Goal: Communication & Community: Ask a question

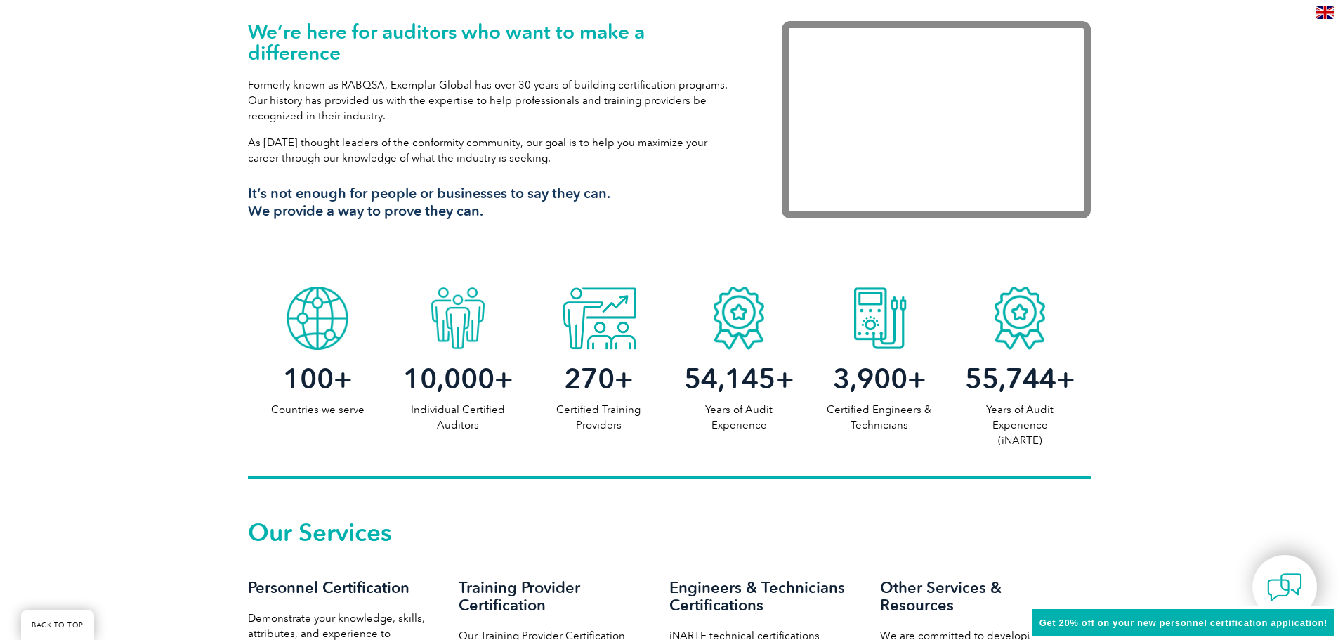
scroll to position [984, 0]
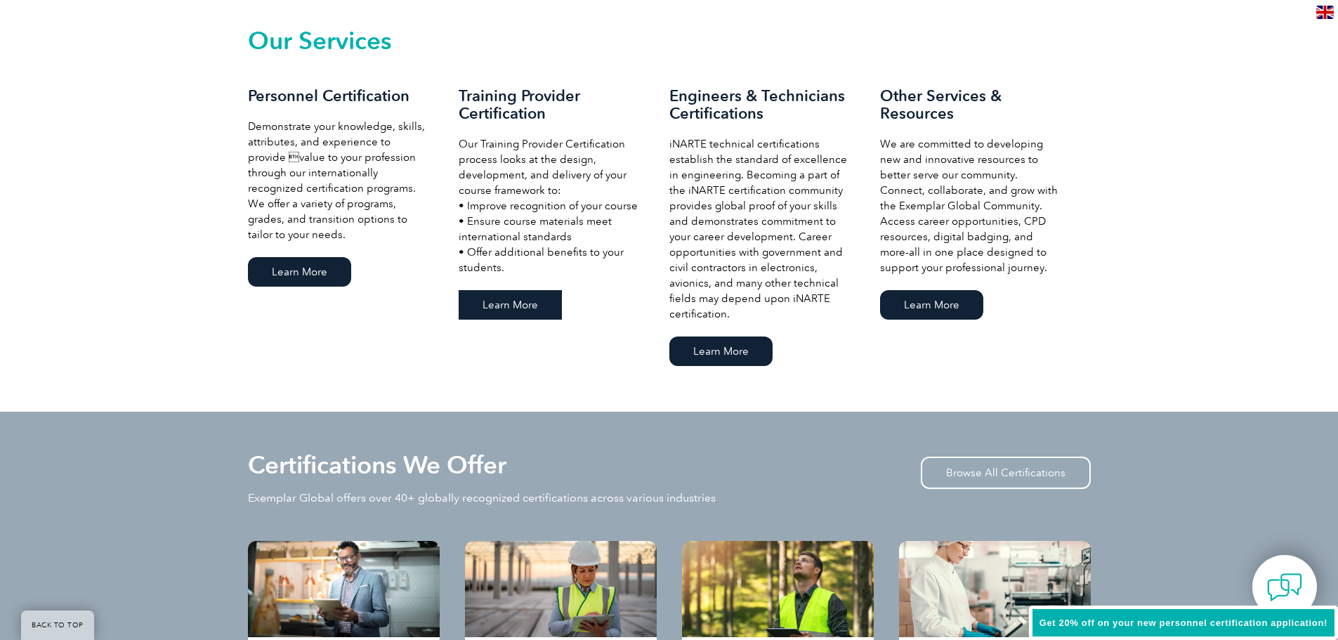
click at [484, 304] on link "Learn More" at bounding box center [510, 305] width 103 height 30
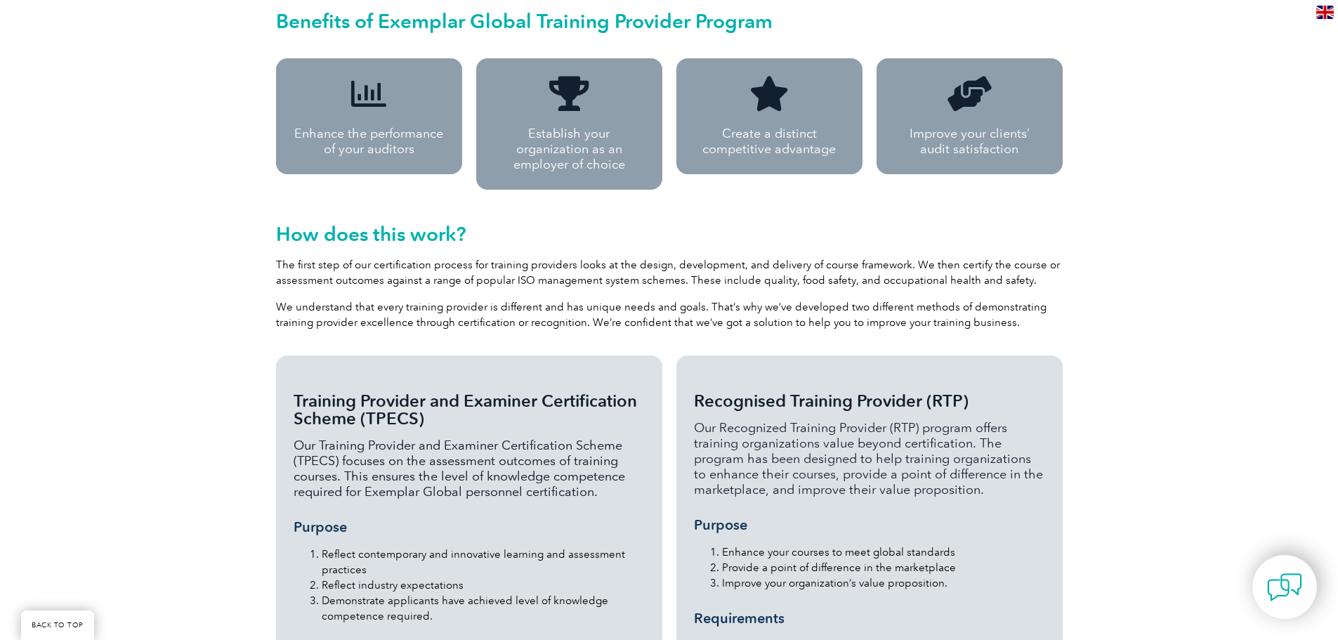
scroll to position [1147, 0]
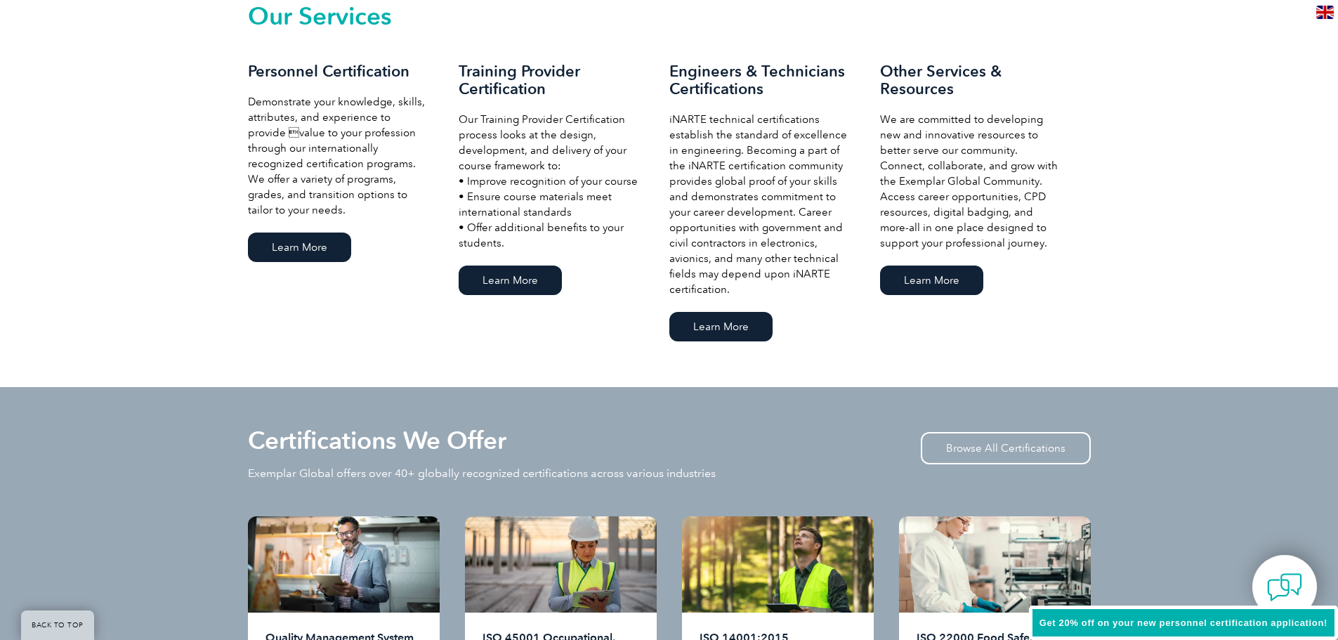
scroll to position [1052, 0]
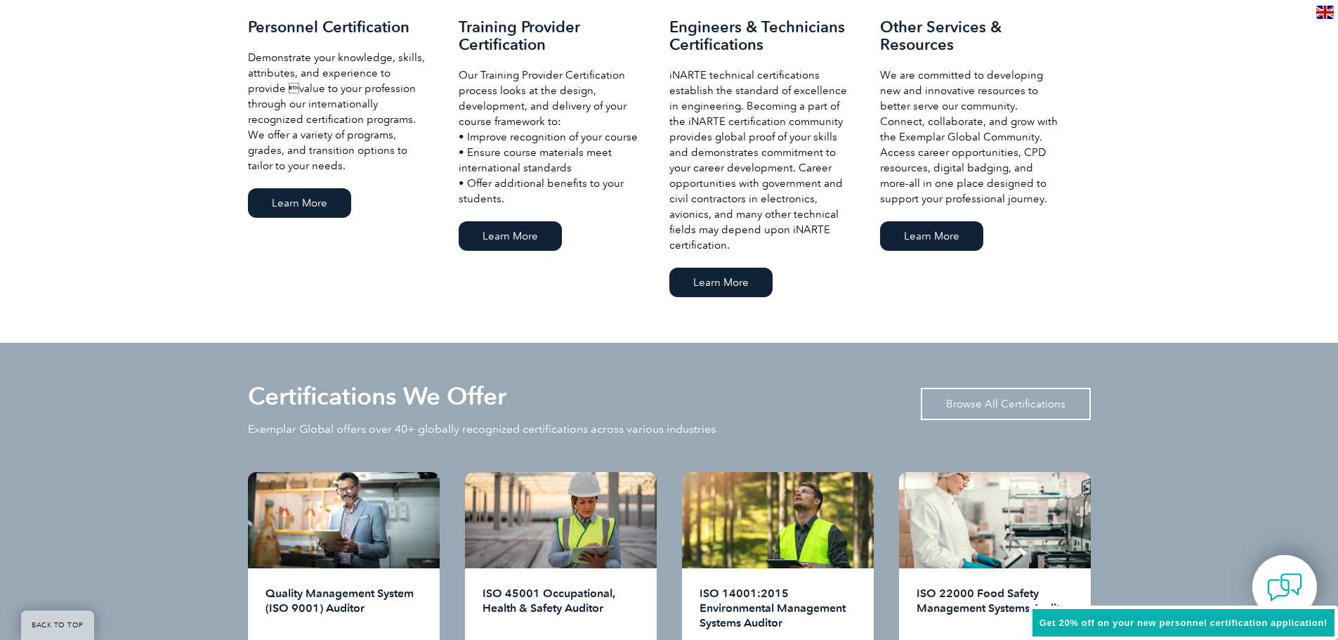
click at [1048, 404] on link "Browse All Certifications" at bounding box center [1006, 404] width 170 height 32
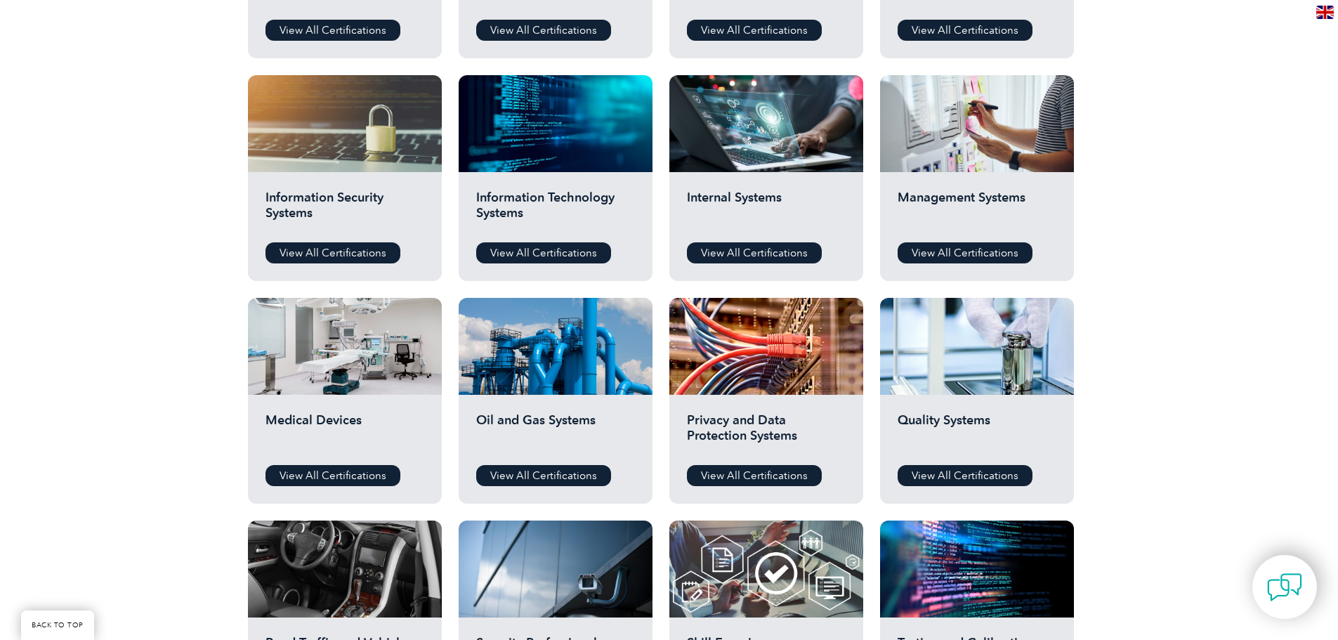
scroll to position [562, 0]
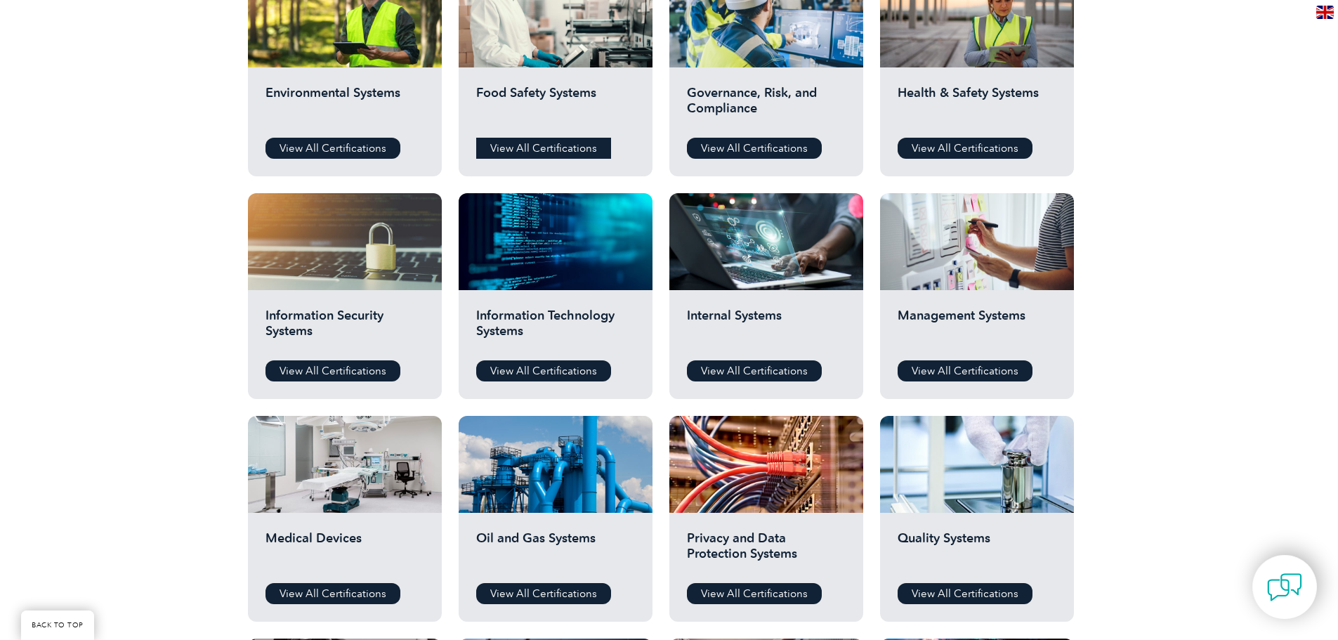
drag, startPoint x: 544, startPoint y: 134, endPoint x: 549, endPoint y: 143, distance: 9.8
click at [546, 137] on div "Food Safety Systems View All Certifications" at bounding box center [556, 121] width 194 height 109
click at [549, 143] on link "View All Certifications" at bounding box center [543, 148] width 135 height 21
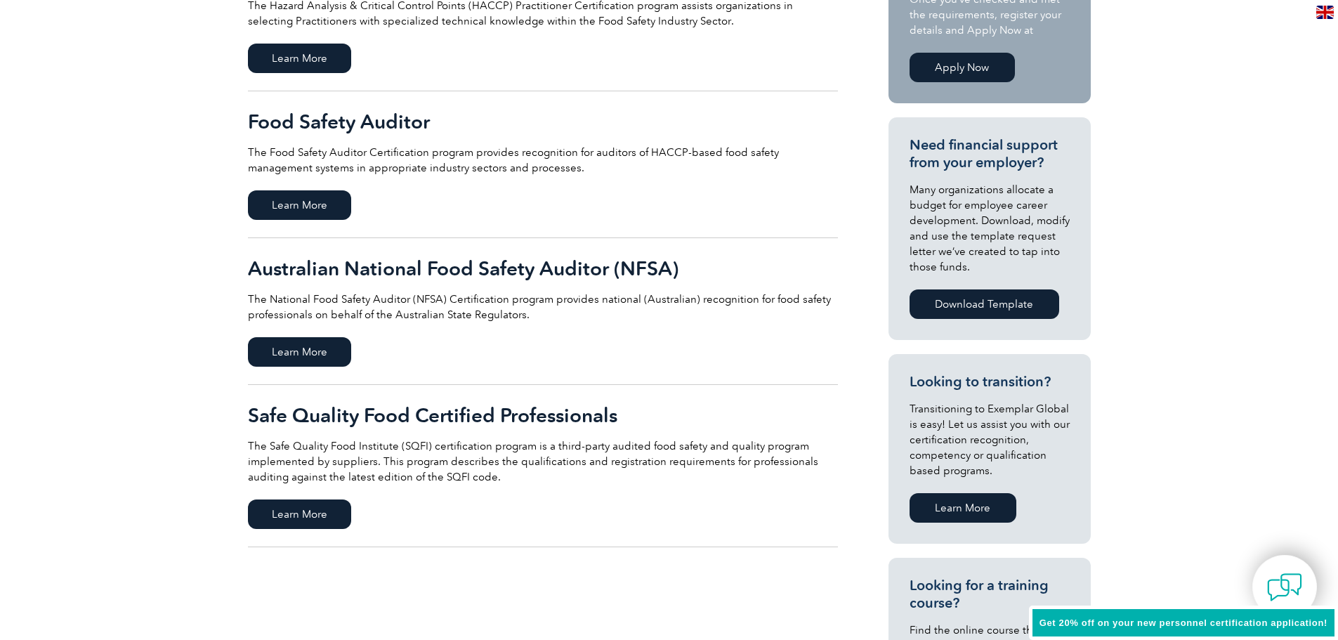
scroll to position [422, 0]
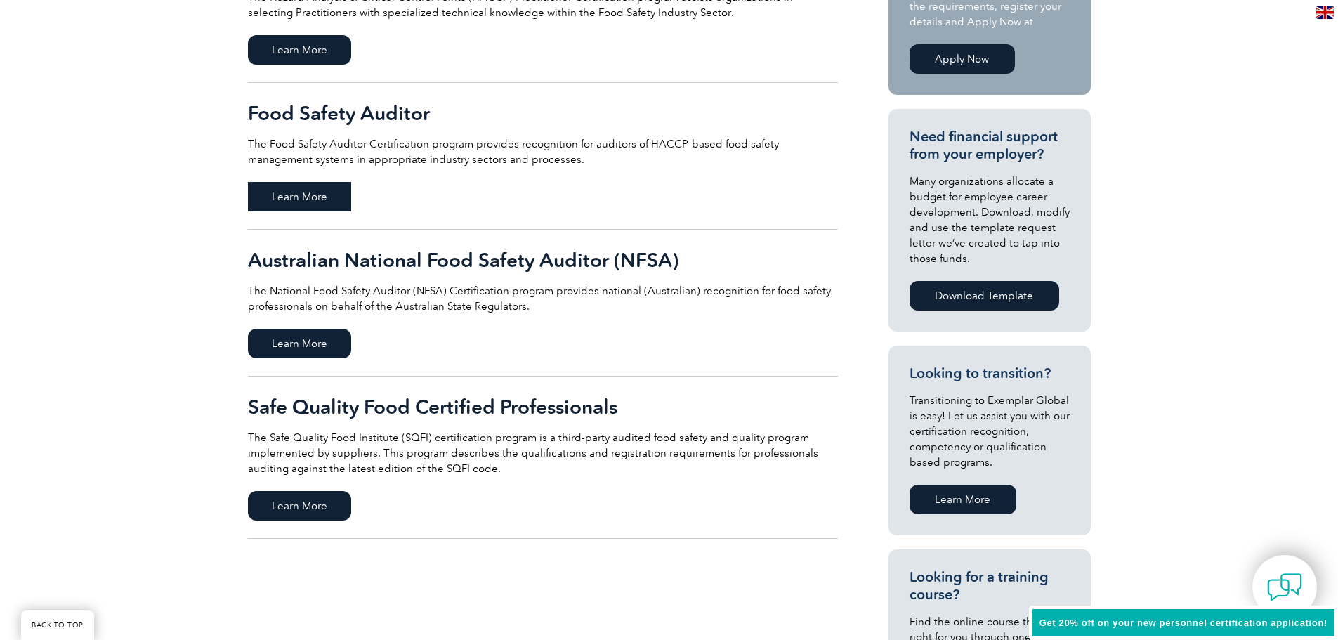
click at [330, 189] on span "Learn More" at bounding box center [299, 197] width 103 height 30
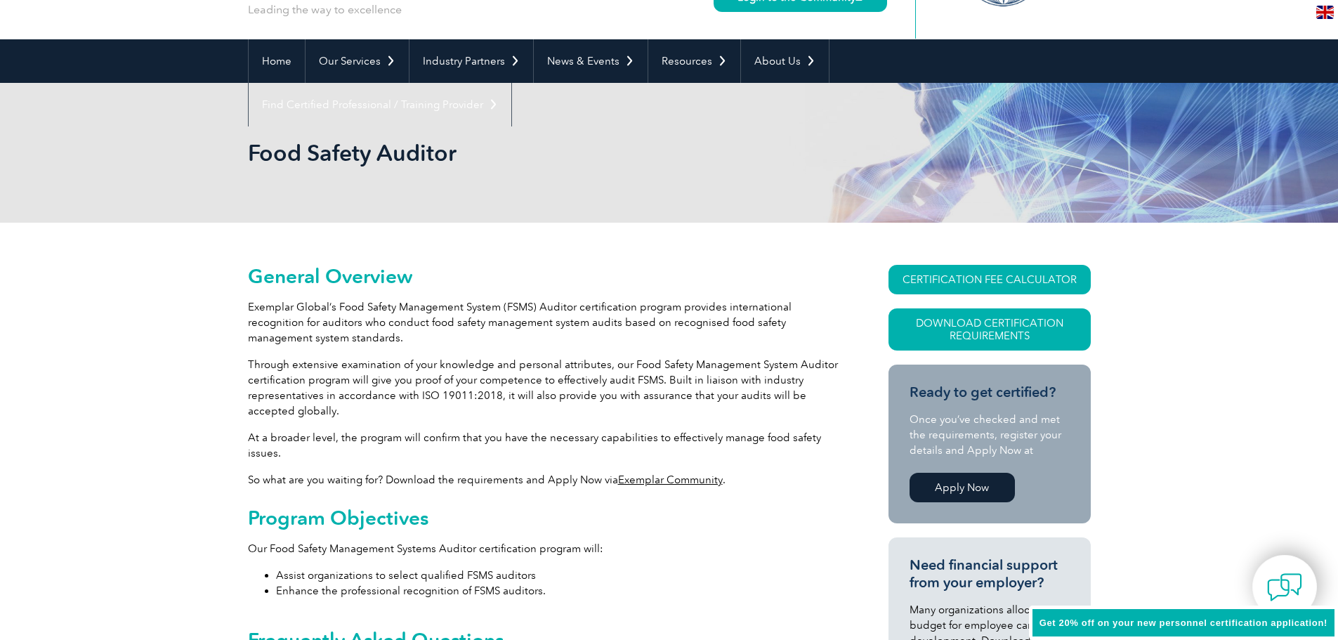
scroll to position [141, 0]
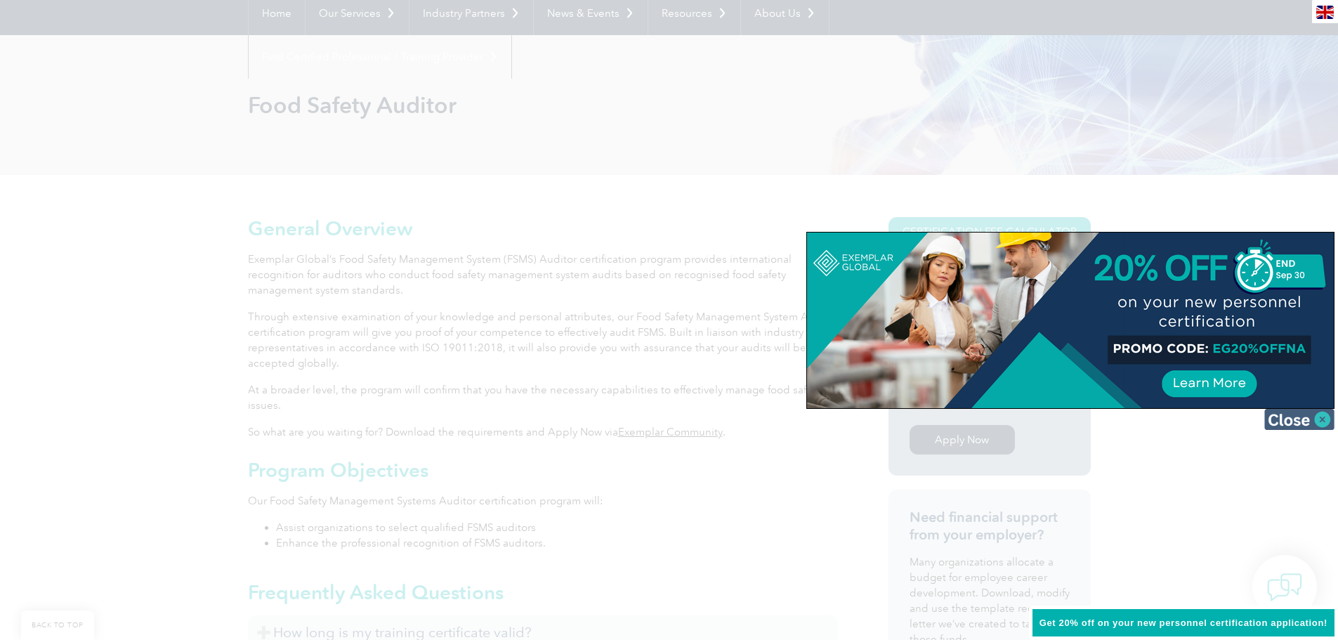
click at [1285, 415] on img at bounding box center [1300, 419] width 70 height 21
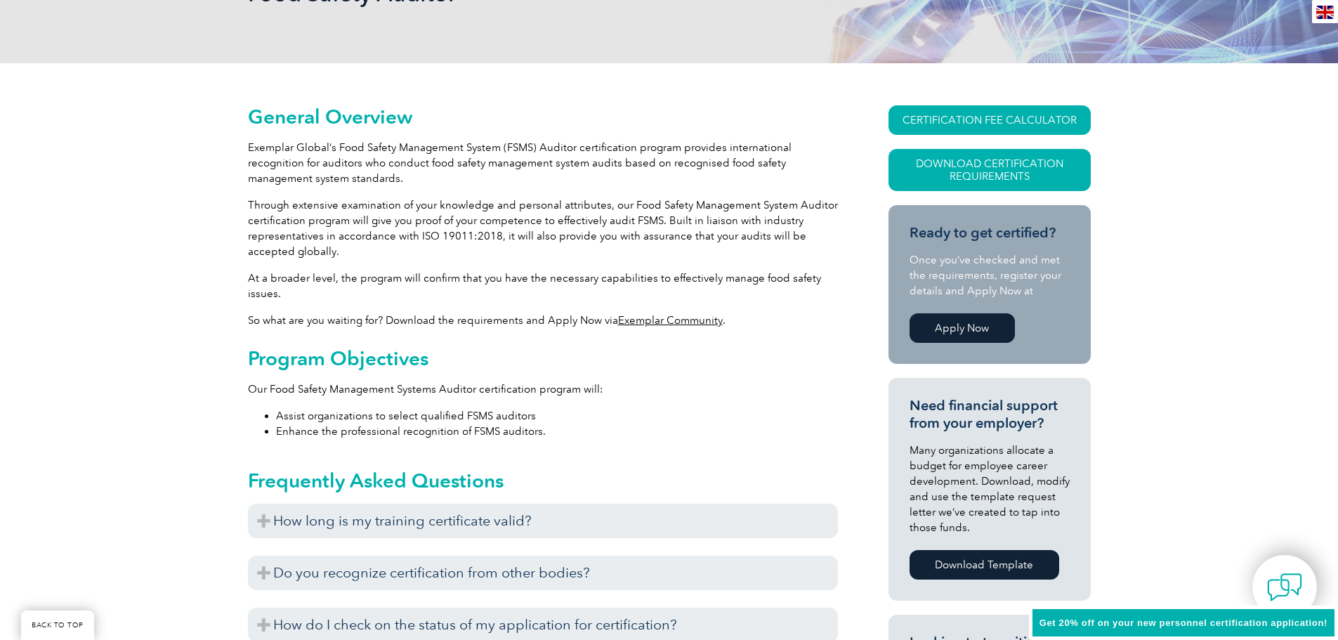
scroll to position [492, 0]
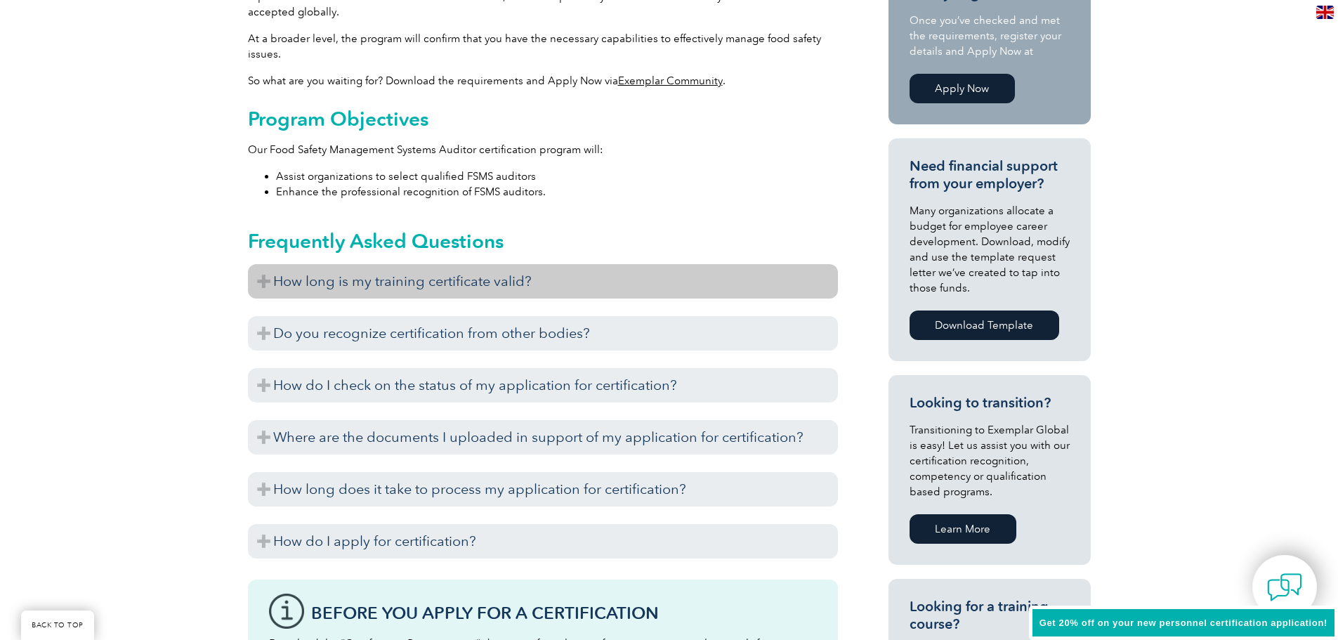
click at [484, 287] on h3 "How long is my training certificate valid?" at bounding box center [543, 281] width 590 height 34
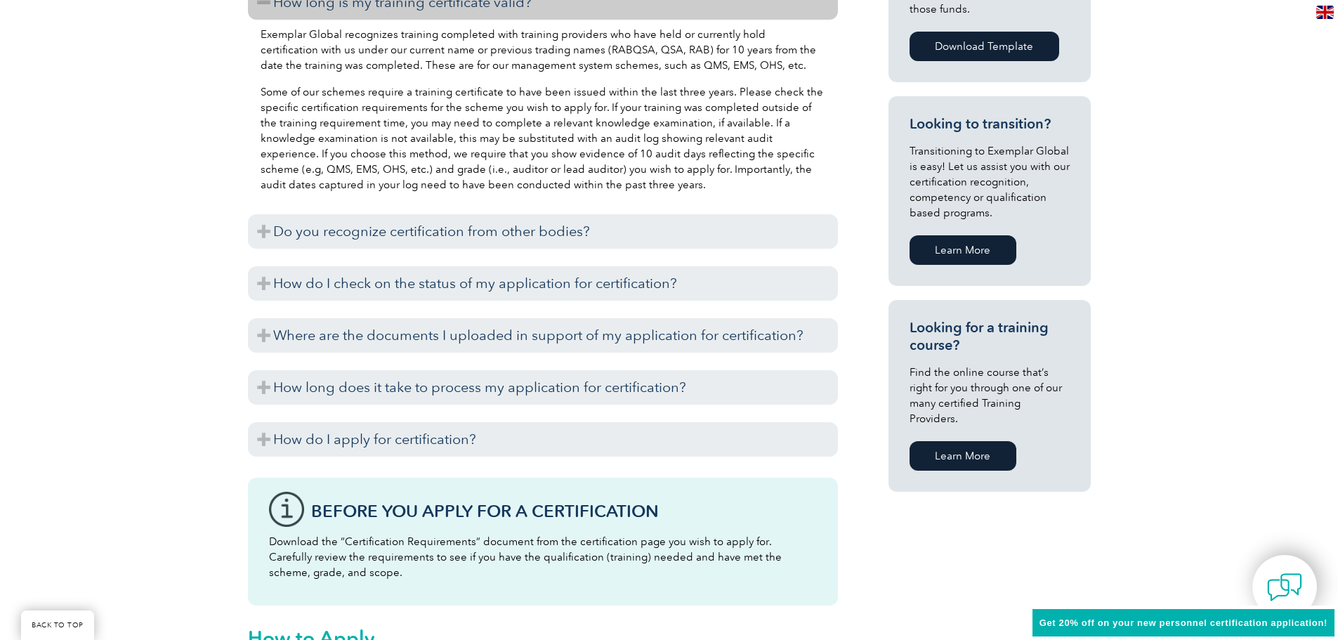
scroll to position [773, 0]
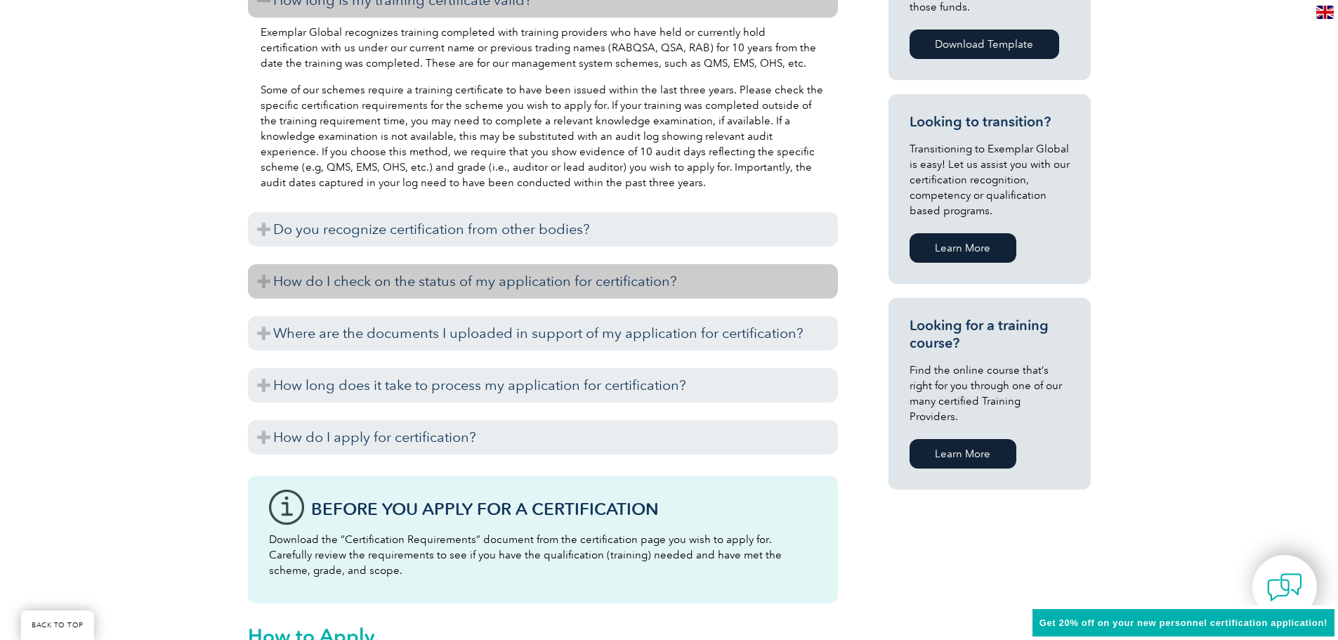
click at [543, 274] on h3 "How do I check on the status of my application for certification?" at bounding box center [543, 281] width 590 height 34
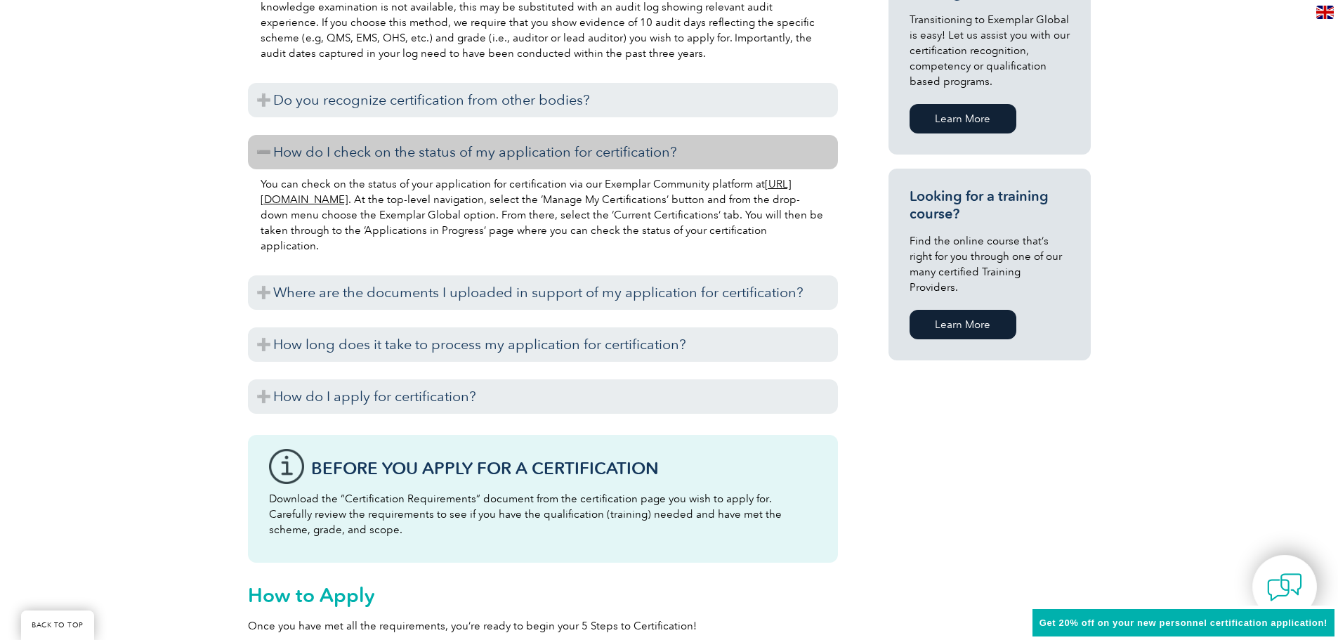
scroll to position [913, 0]
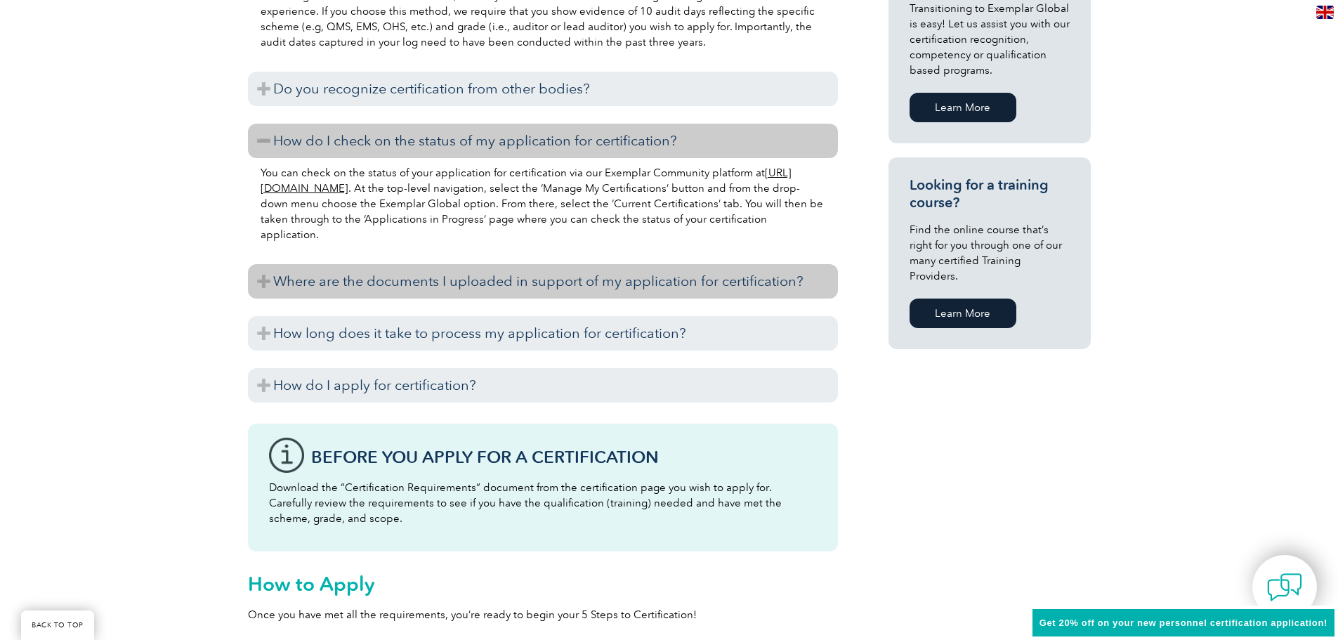
click at [489, 277] on h3 "Where are the documents I uploaded in support of my application for certificati…" at bounding box center [543, 281] width 590 height 34
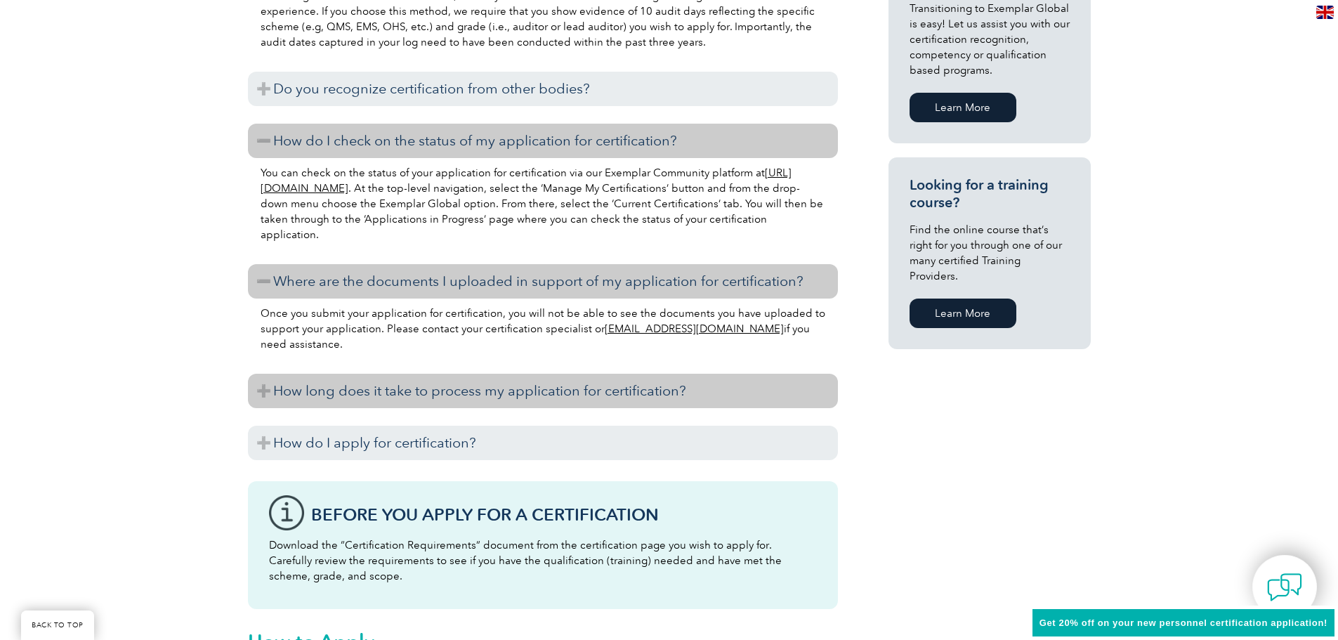
click at [509, 391] on h3 "How long does it take to process my application for certification?" at bounding box center [543, 391] width 590 height 34
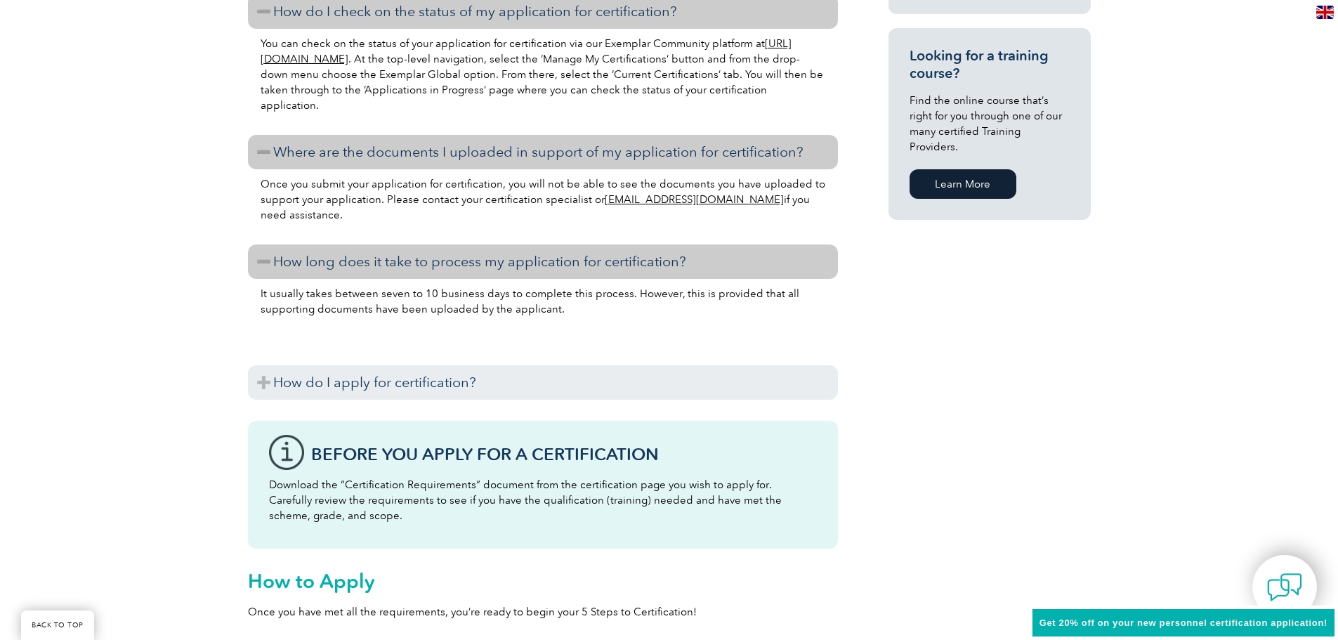
scroll to position [1054, 0]
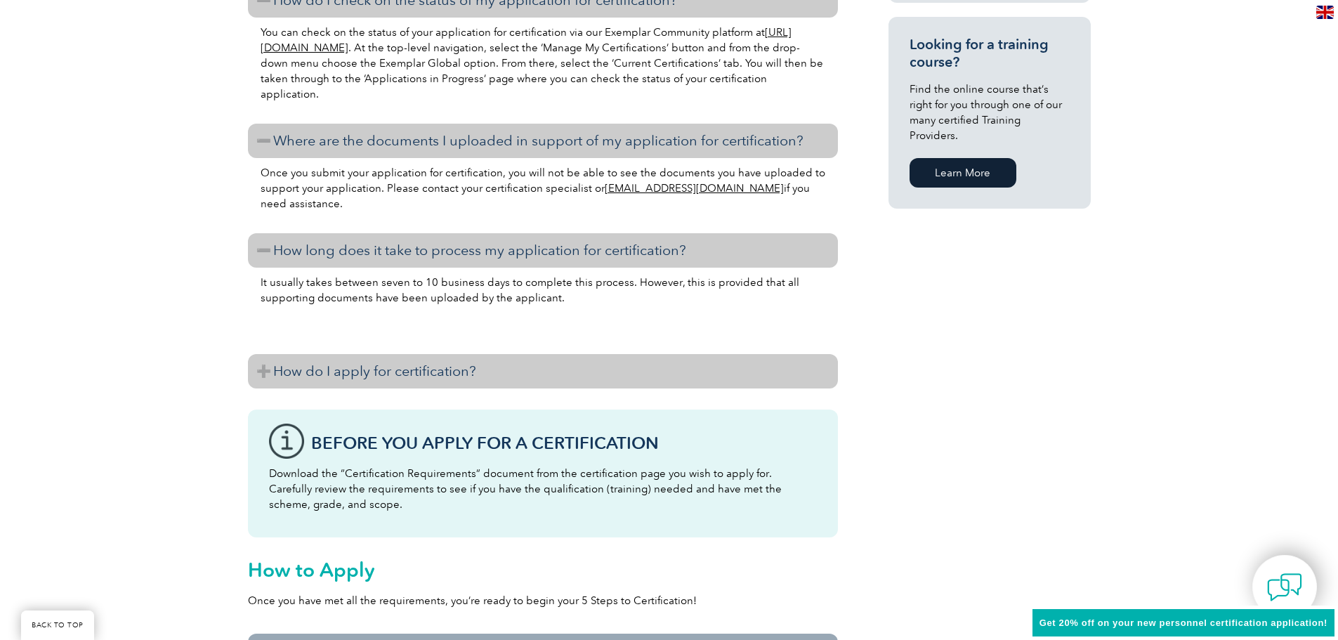
click at [450, 361] on h3 "How do I apply for certification?" at bounding box center [543, 371] width 590 height 34
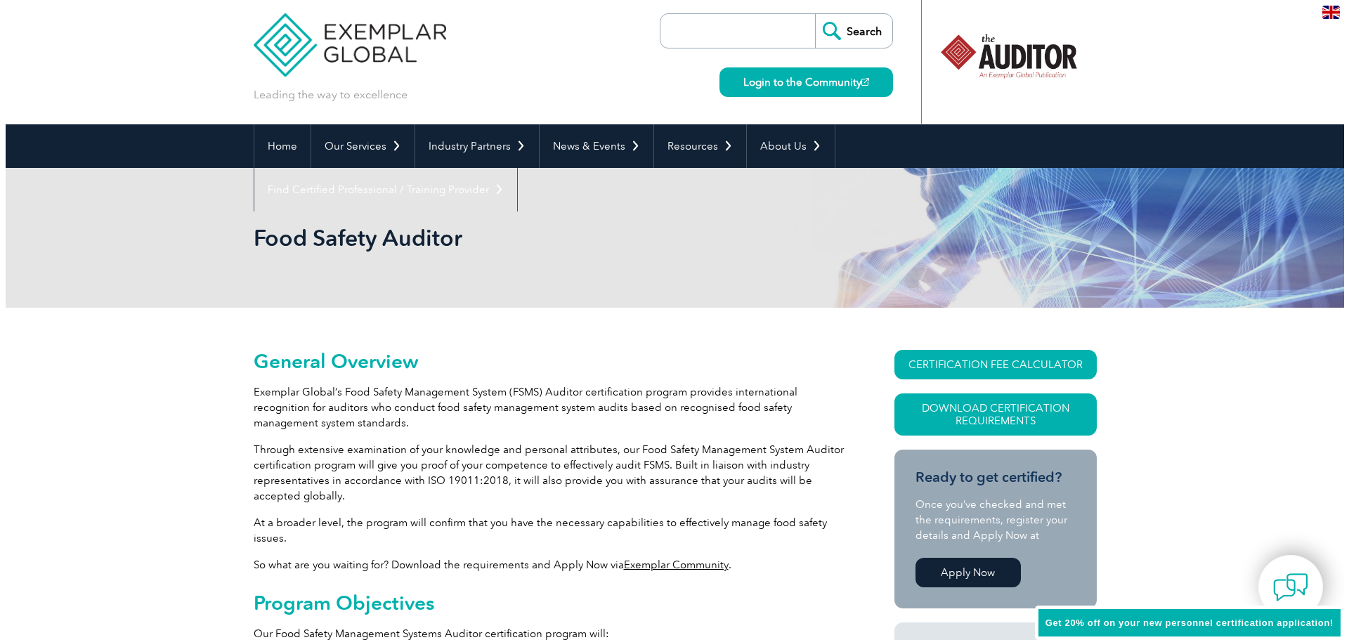
scroll to position [0, 0]
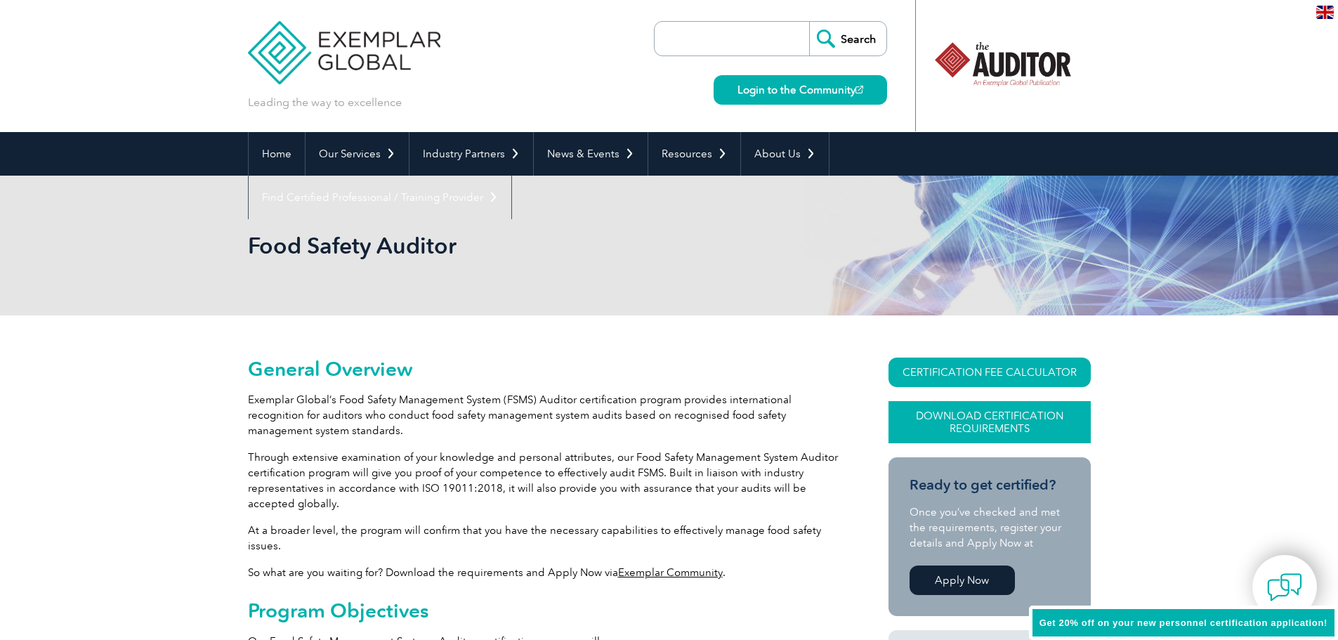
click at [988, 433] on link "Download Certification Requirements" at bounding box center [990, 422] width 202 height 42
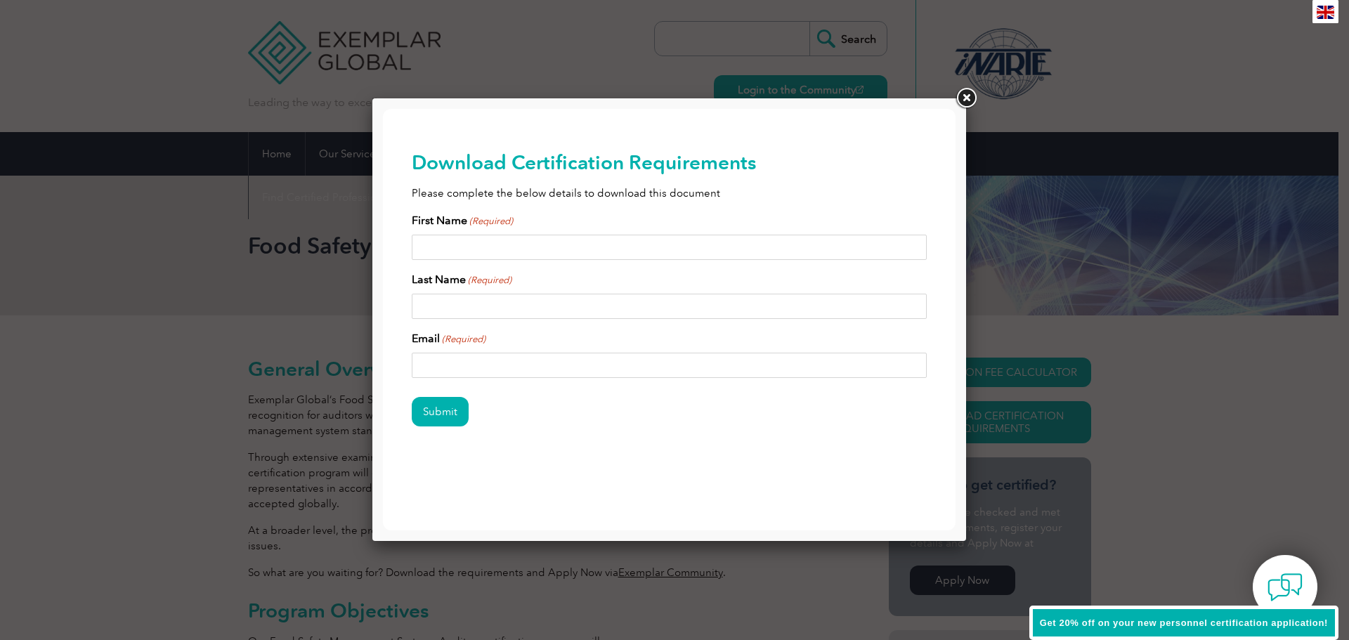
click at [497, 250] on input "First Name (Required)" at bounding box center [670, 247] width 516 height 25
type input "Nitika"
type input "Sharma"
type input "snitika643@gmail.com"
click at [462, 412] on input "Submit" at bounding box center [440, 412] width 57 height 30
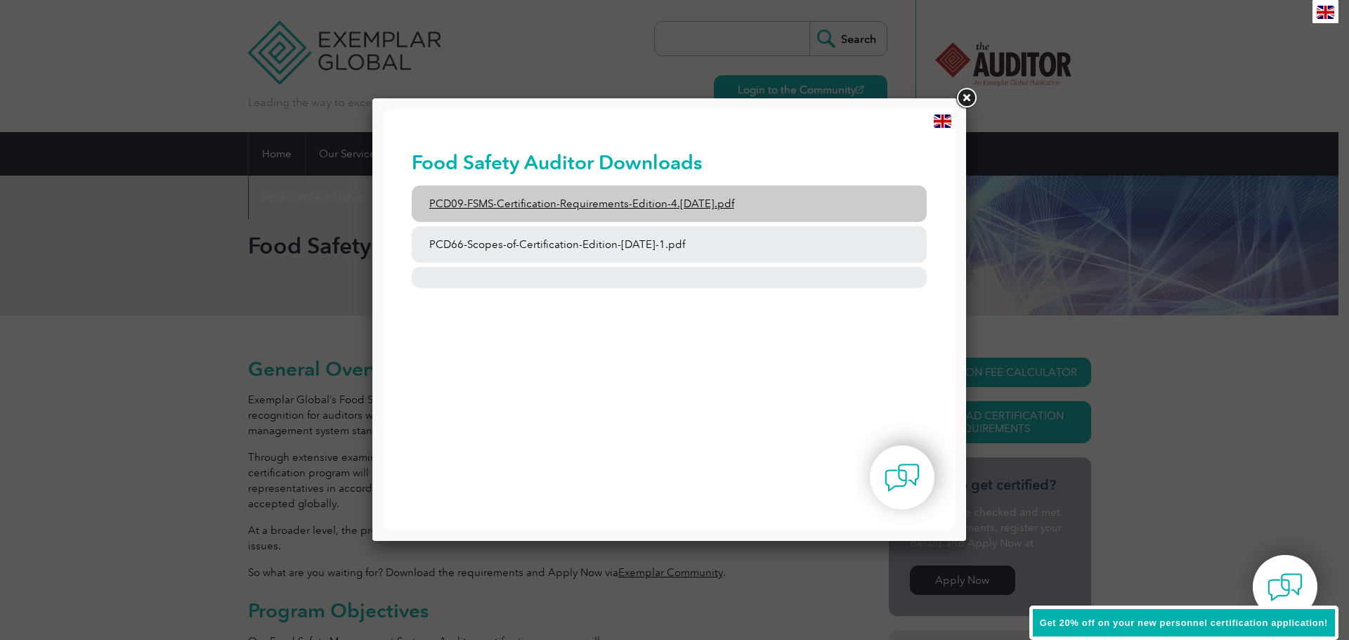
click at [540, 191] on link "PCD09-FSMS-Certification-Requirements-Edition-4.2-March-2023.pdf" at bounding box center [670, 203] width 516 height 37
click at [584, 195] on link "PCD09-FSMS-Certification-Requirements-Edition-4.2-March-2023.pdf" at bounding box center [670, 203] width 516 height 37
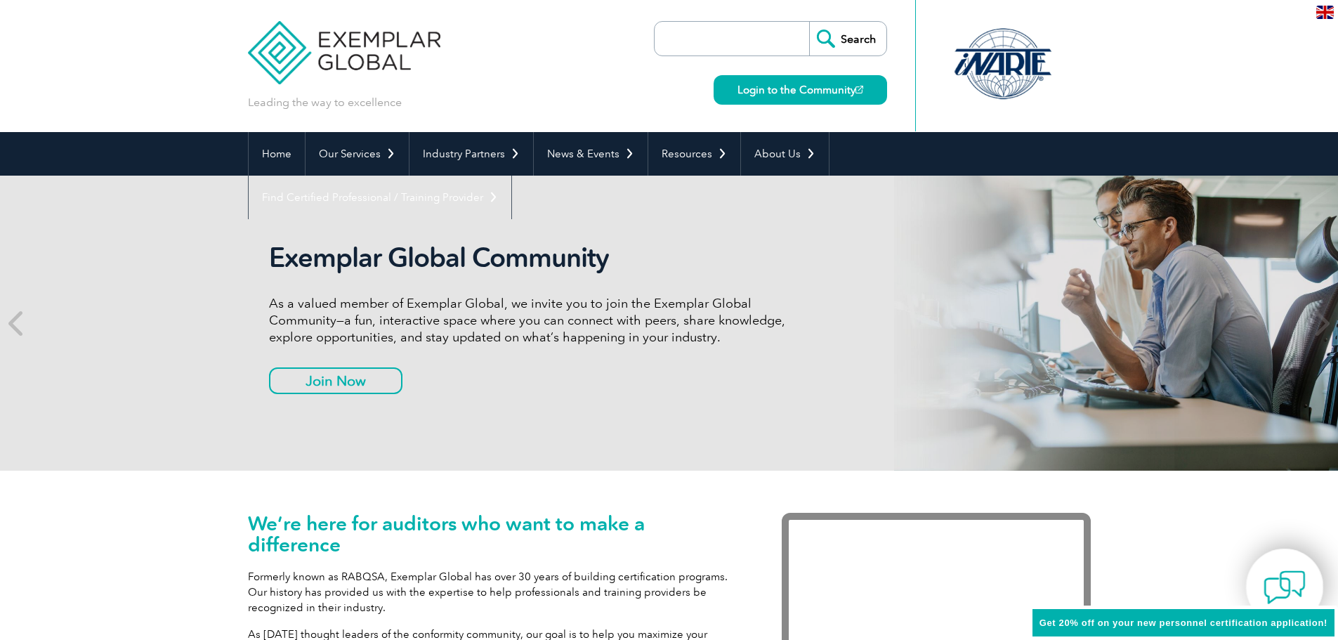
click at [1277, 573] on img at bounding box center [1285, 587] width 42 height 42
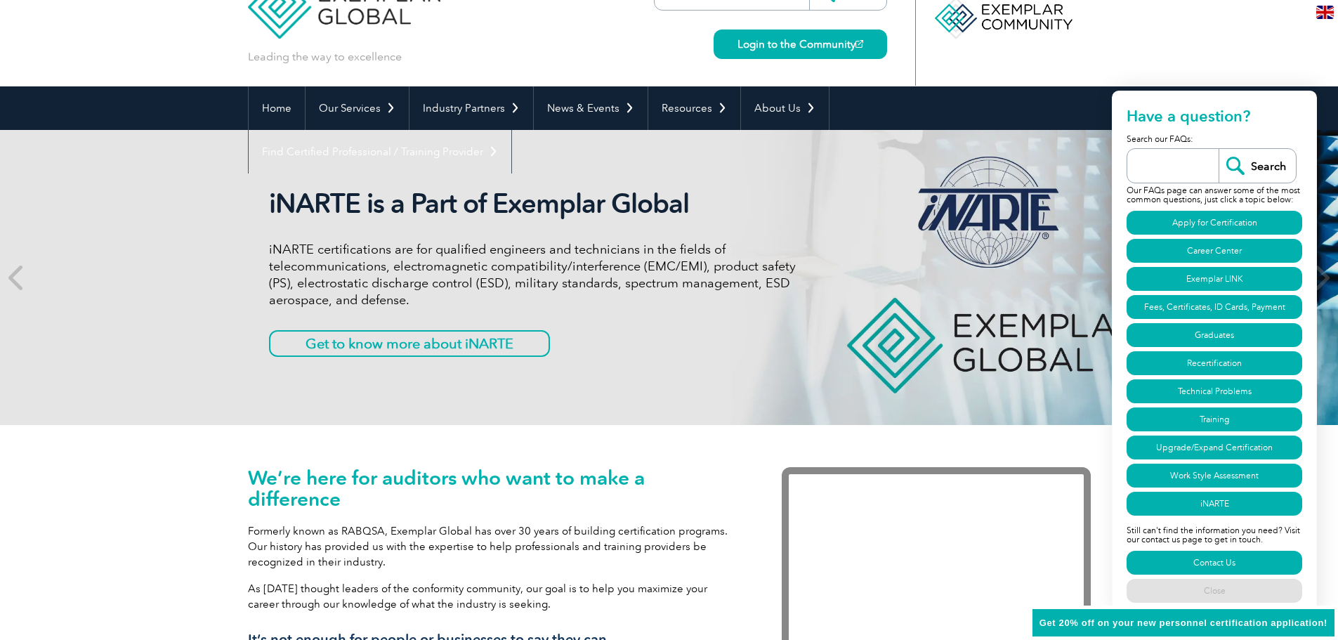
scroll to position [70, 0]
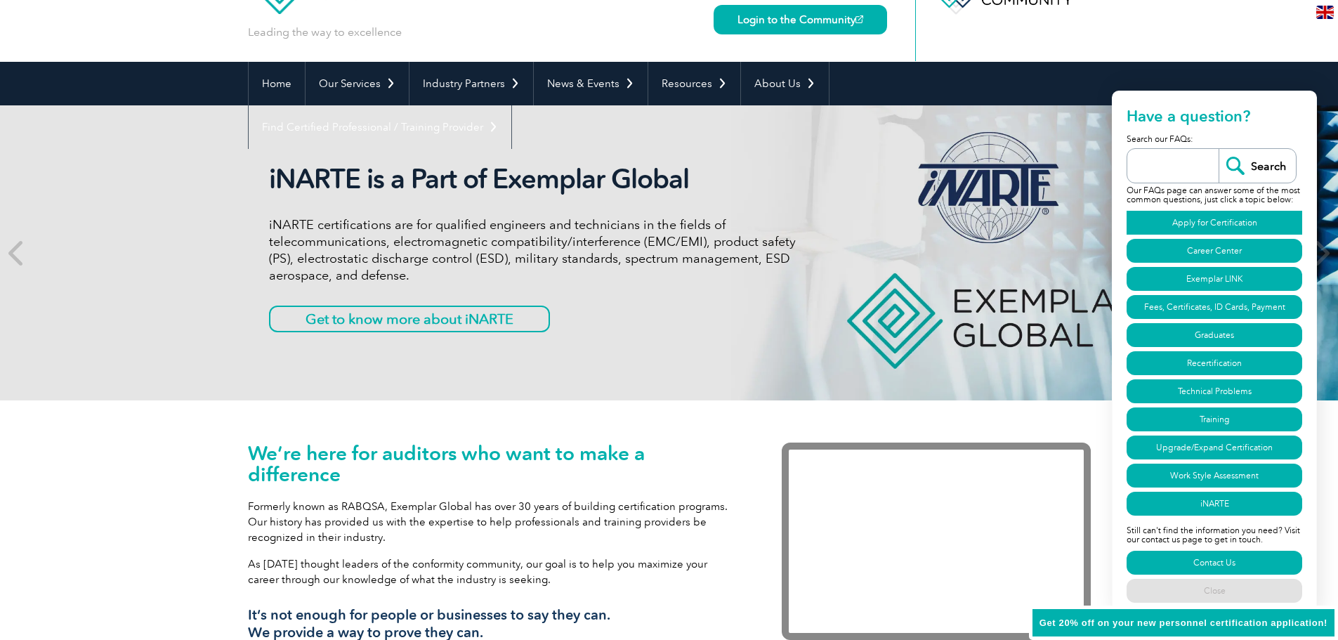
click at [1220, 217] on link "Apply for Certification" at bounding box center [1215, 223] width 176 height 24
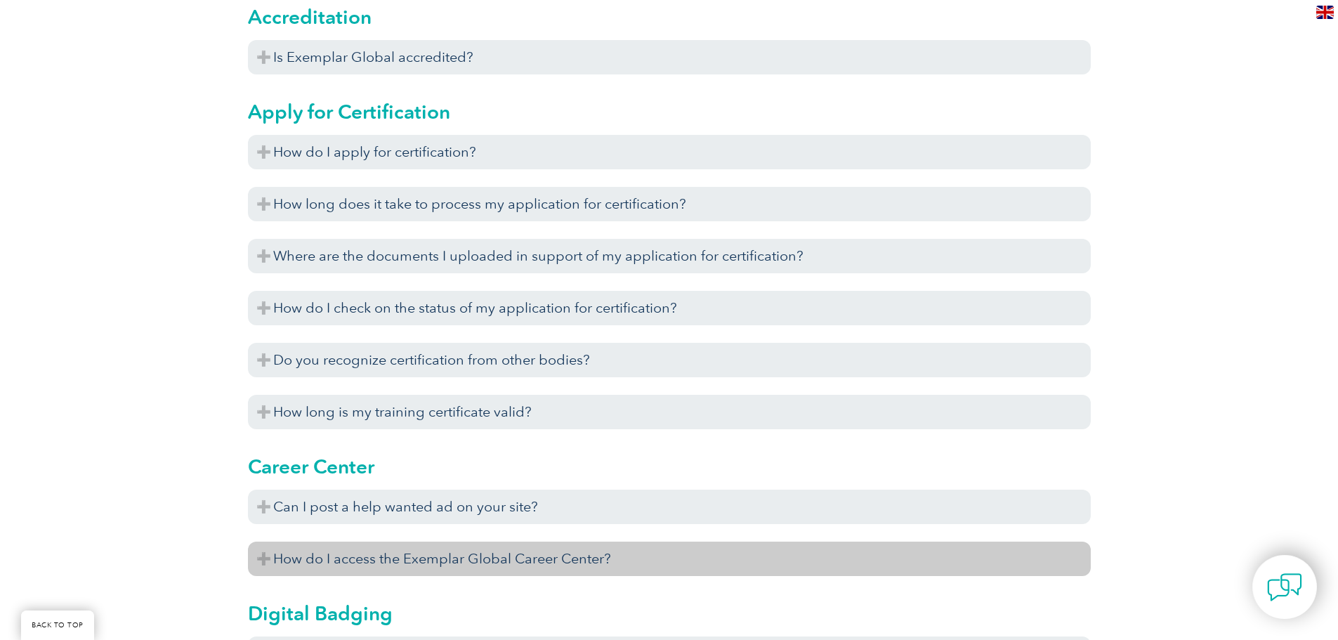
scroll to position [737, 0]
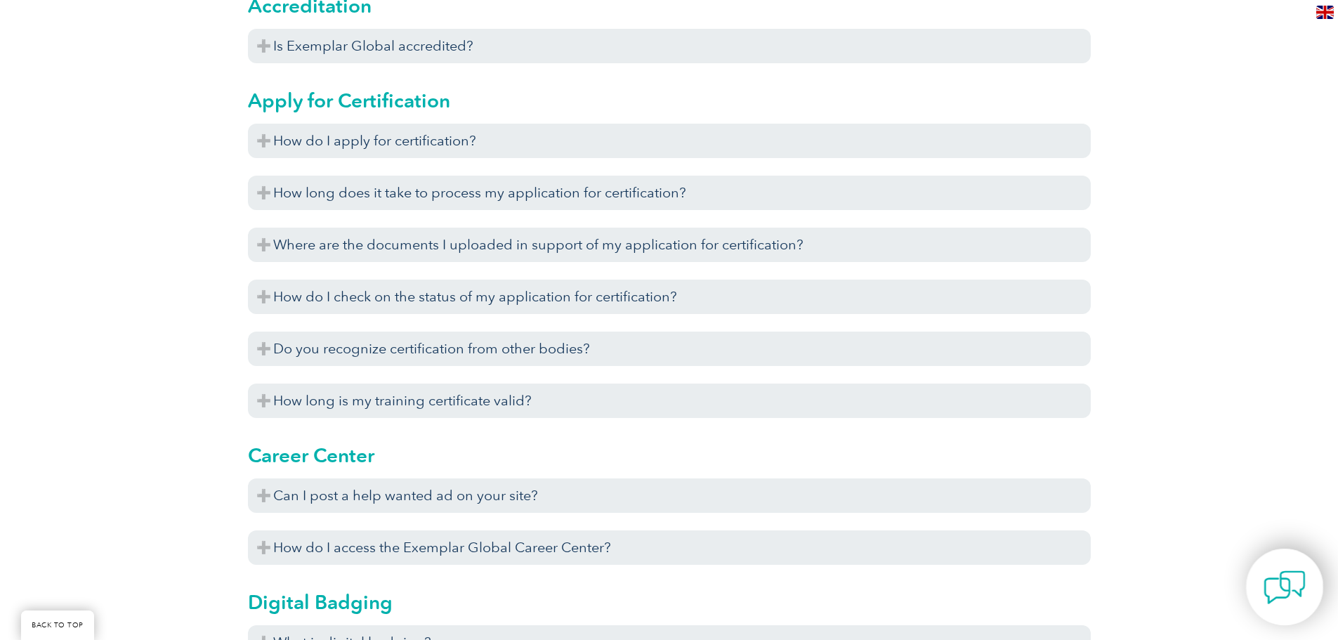
click at [1267, 604] on img at bounding box center [1285, 587] width 42 height 42
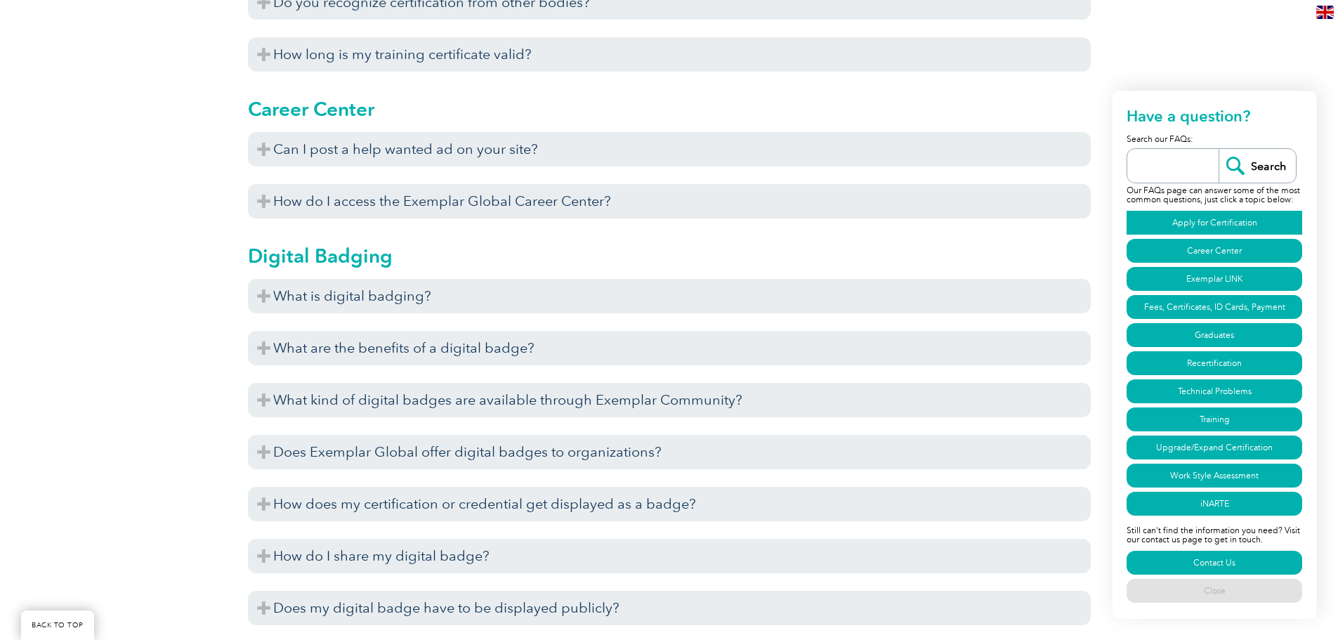
scroll to position [1229, 0]
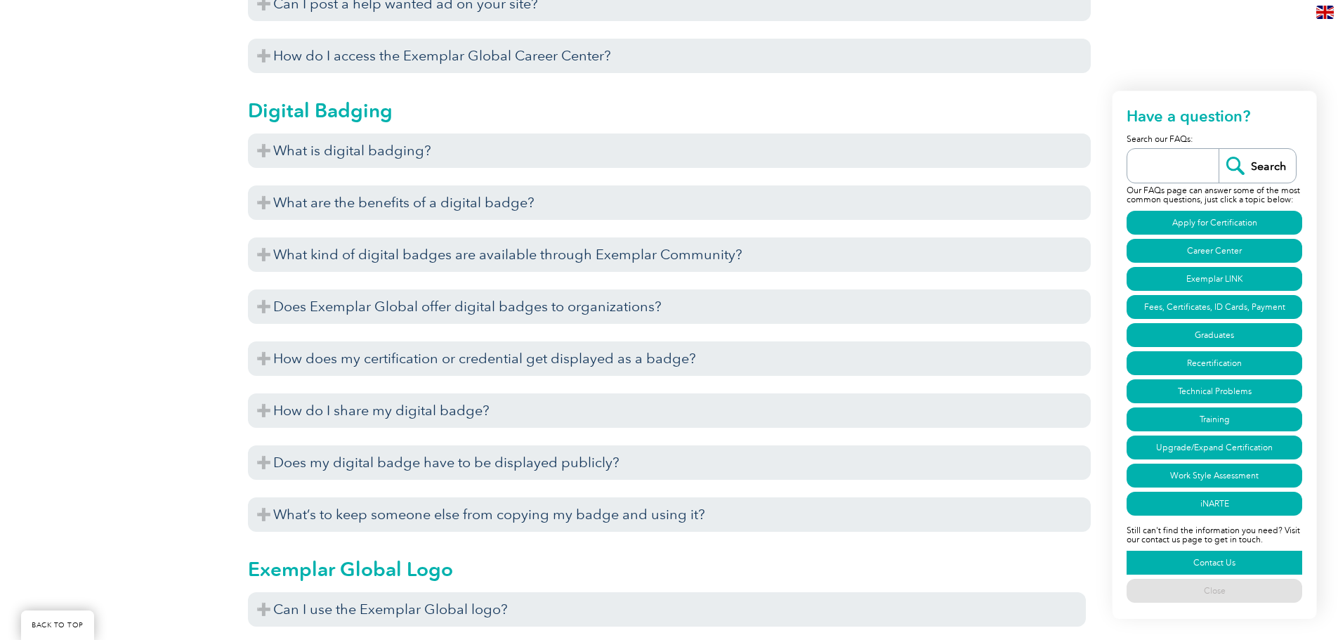
click at [1219, 570] on link "Contact Us" at bounding box center [1215, 563] width 176 height 24
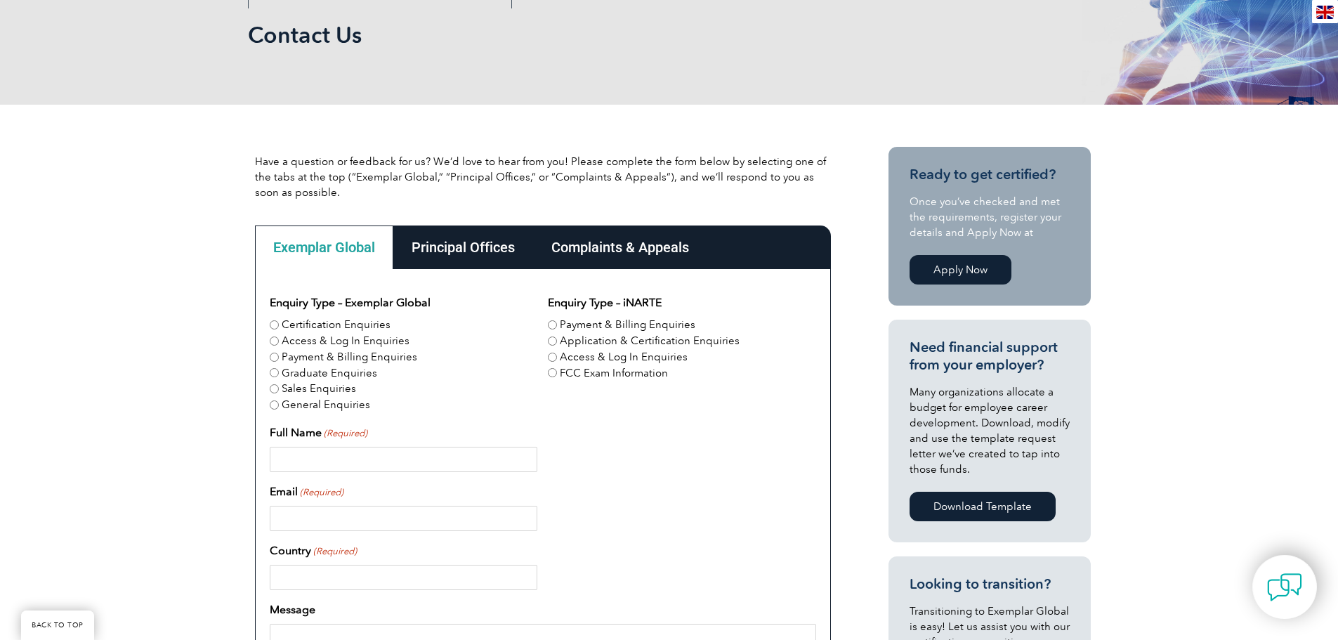
scroll to position [281, 0]
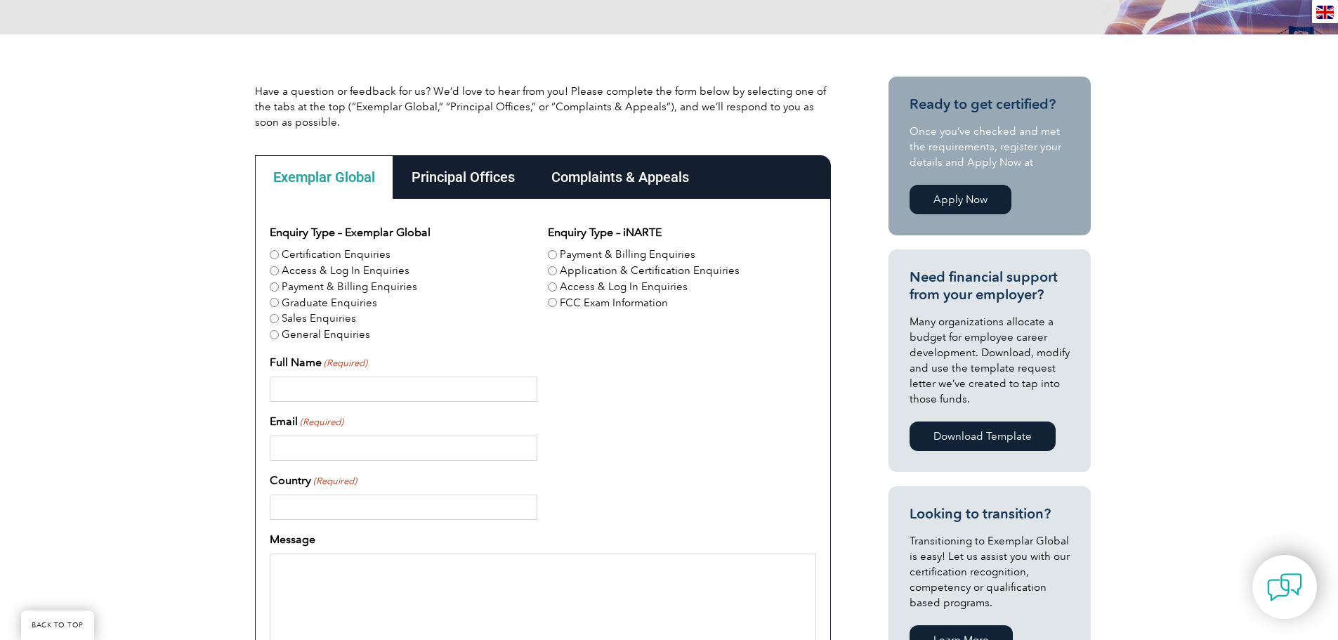
click at [270, 256] on input "Certification Enquiries" at bounding box center [274, 254] width 9 height 9
radio input "true"
click at [356, 393] on input "Full Name (Required)" at bounding box center [404, 389] width 268 height 25
type input "[PERSON_NAME]"
type input "[EMAIL_ADDRESS][DOMAIN_NAME]"
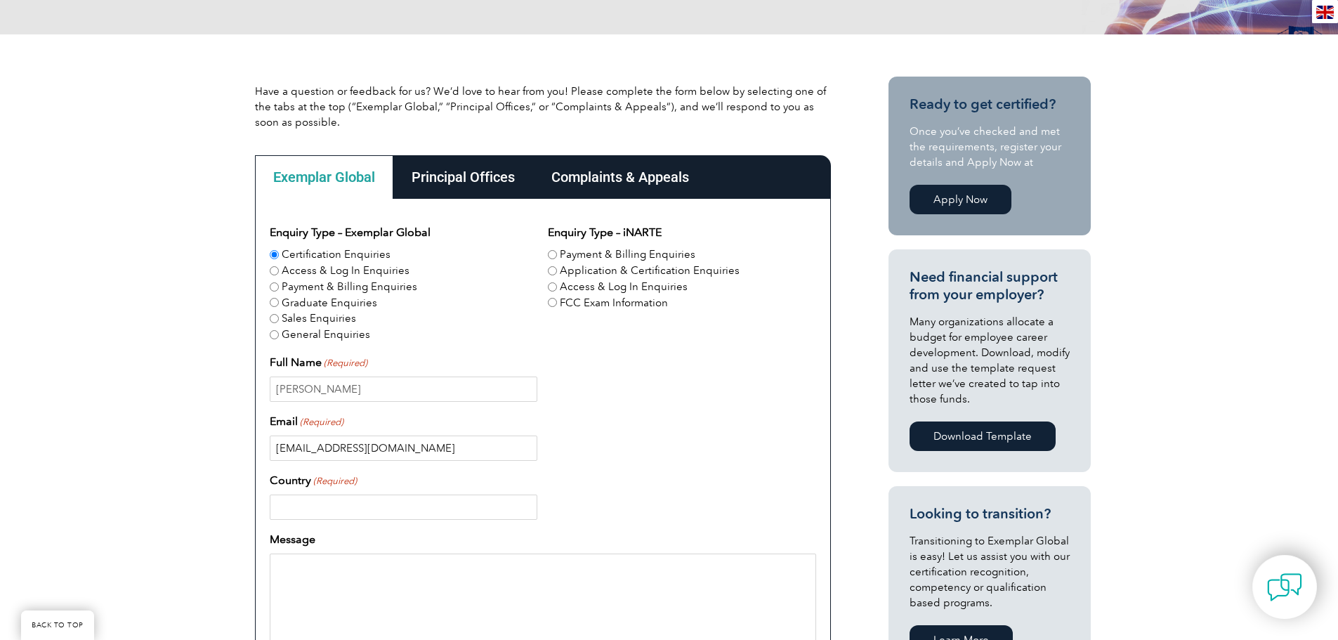
type input "Australia"
type input "0481848001"
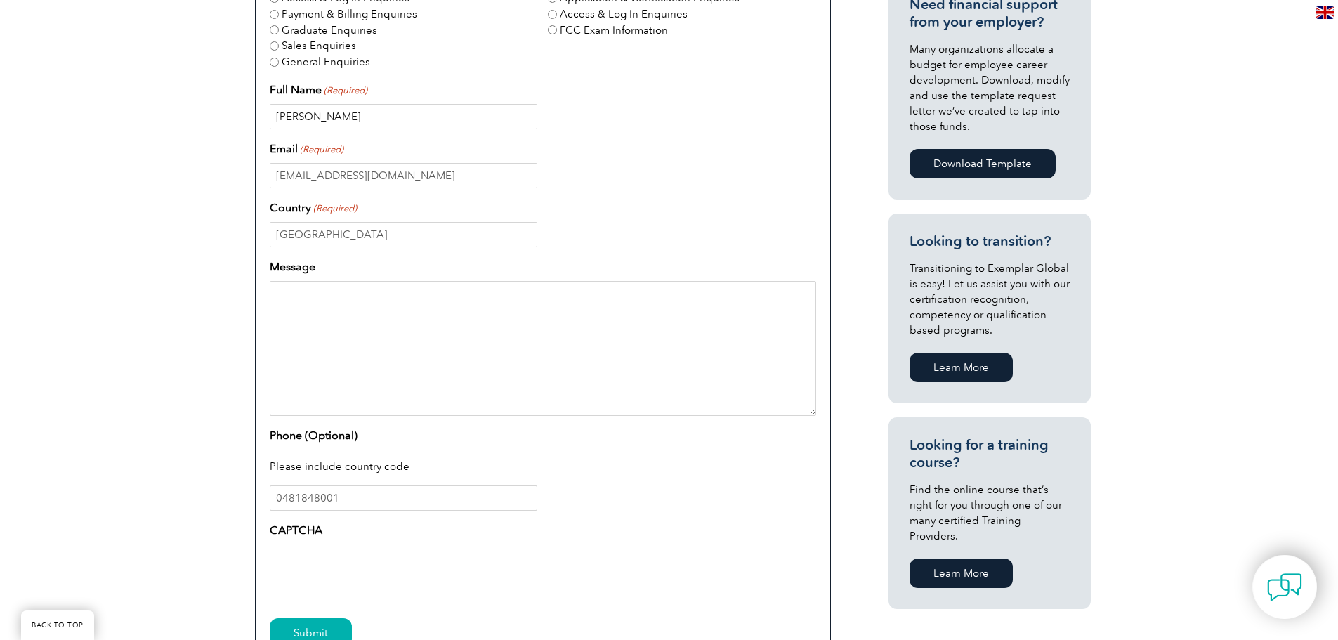
scroll to position [562, 0]
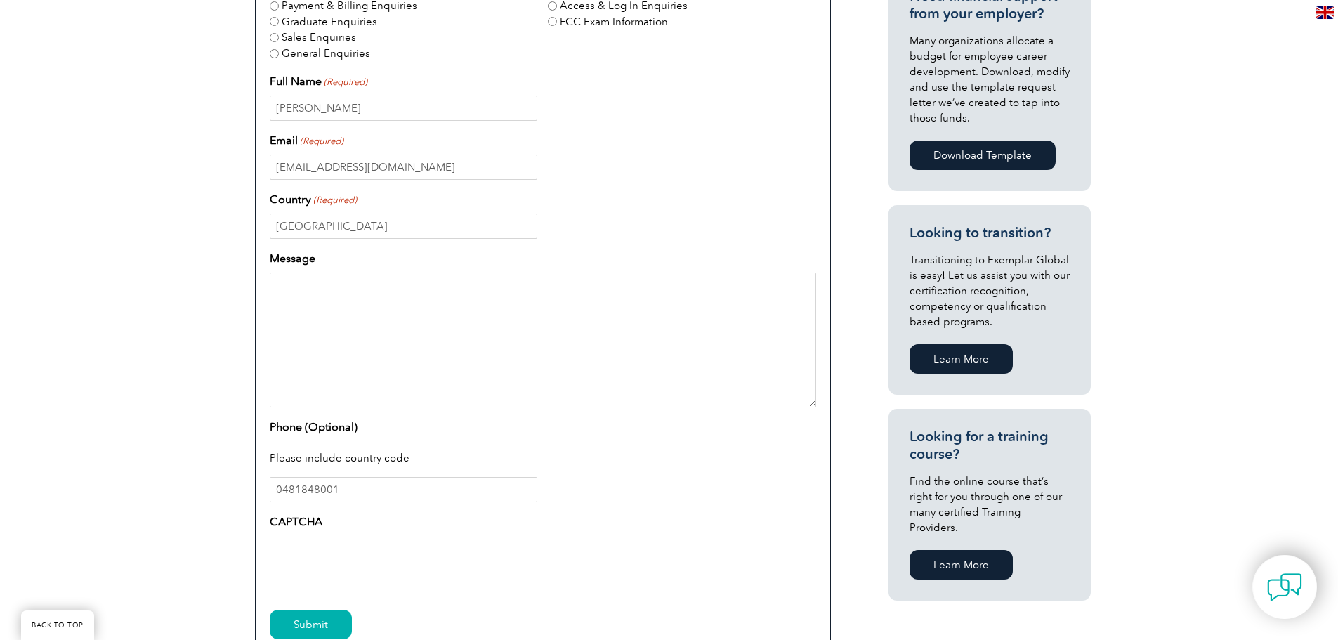
click at [343, 310] on textarea "Message" at bounding box center [543, 340] width 547 height 135
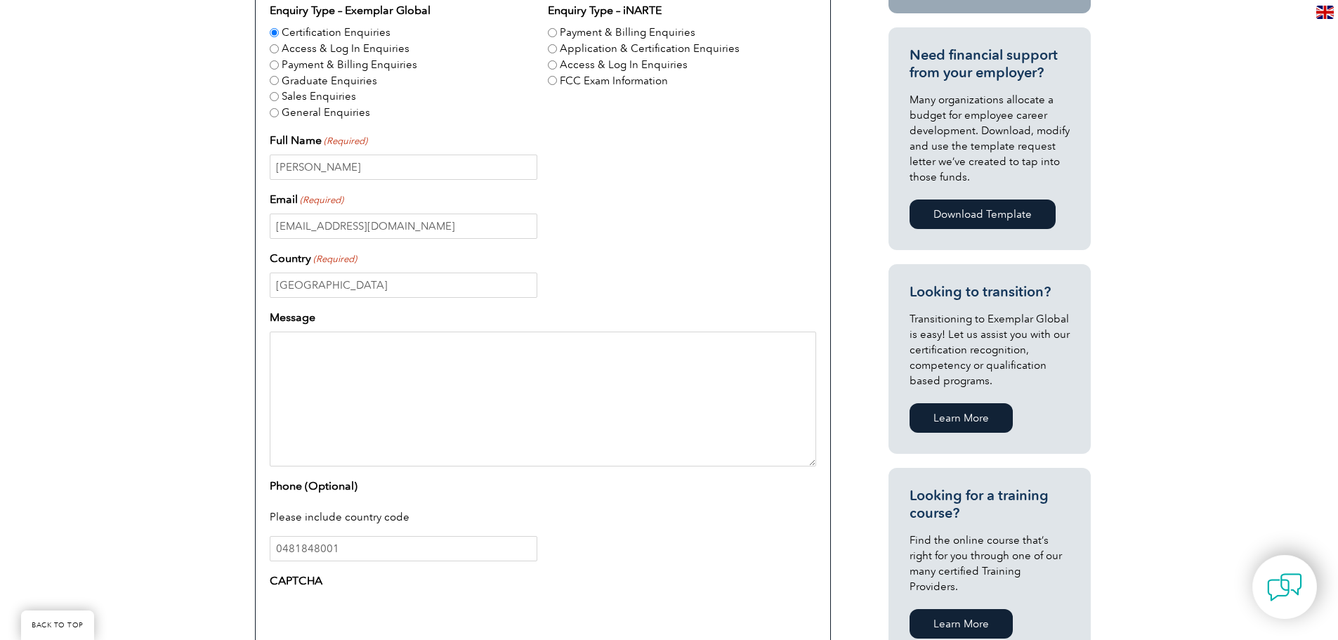
scroll to position [422, 0]
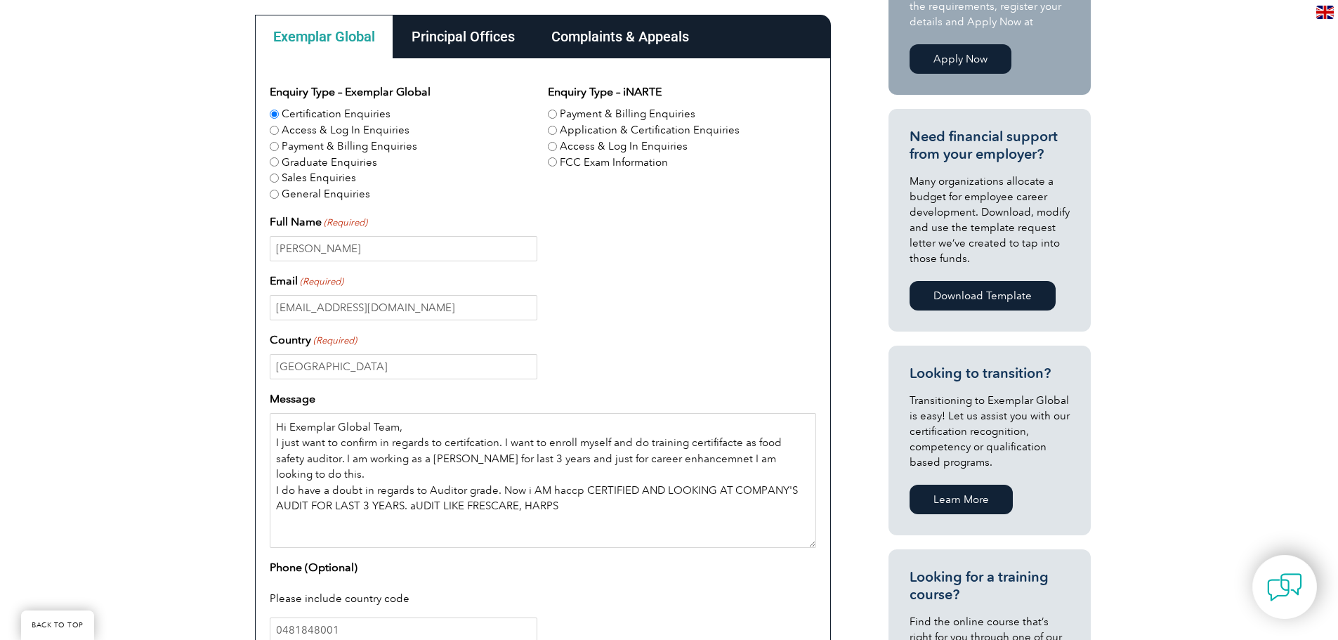
click at [460, 494] on textarea "Hi Exemplar Global Team, I just want to confirm in regards to certifcation. I w…" at bounding box center [543, 480] width 547 height 135
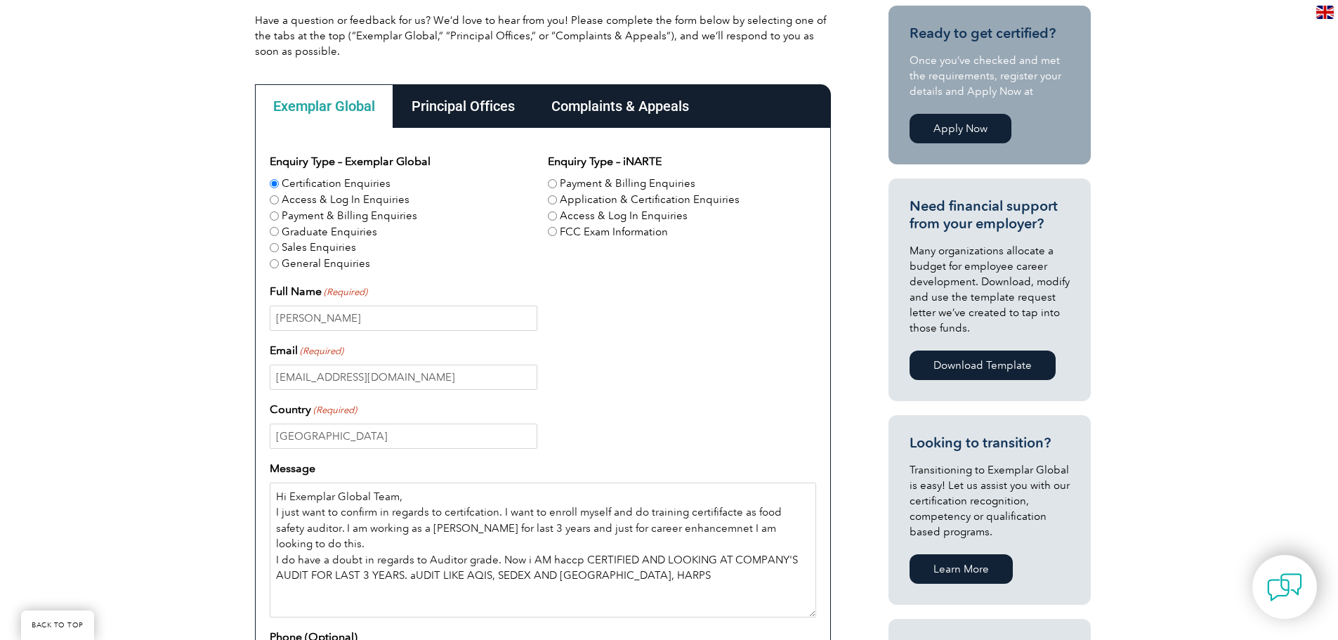
scroll to position [351, 0]
click at [660, 557] on textarea "Hi Exemplar Global Team, I just want to confirm in regards to certifcation. I w…" at bounding box center [543, 550] width 547 height 135
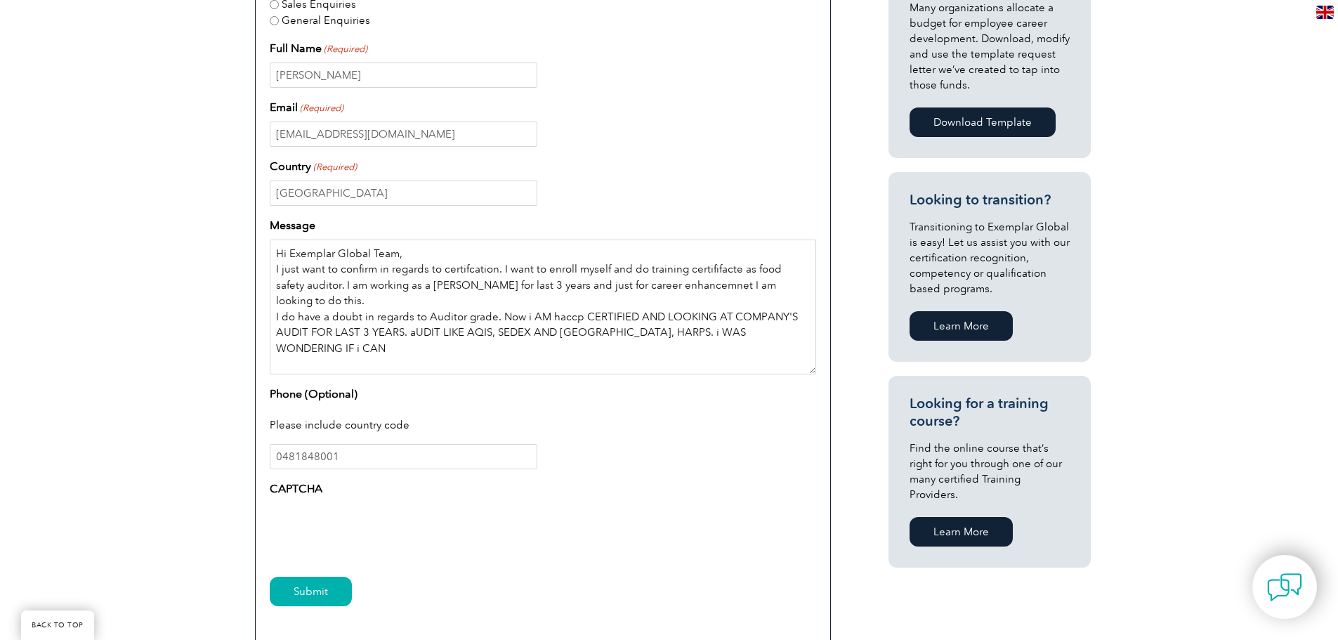
scroll to position [632, 0]
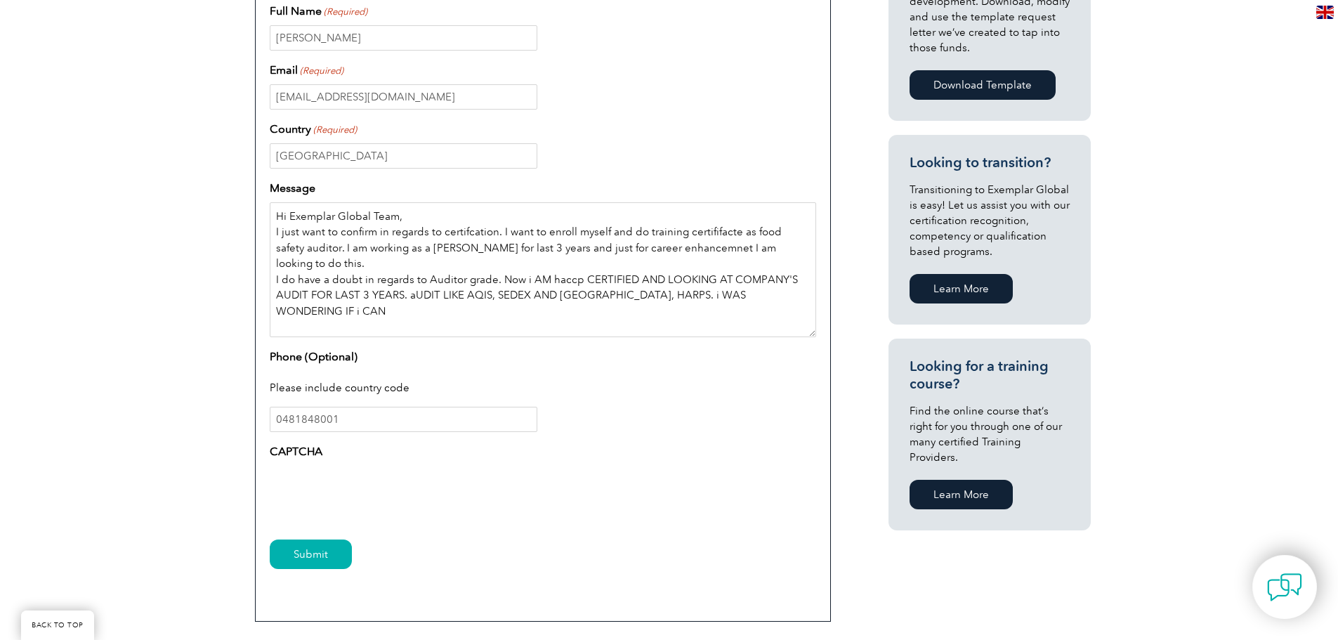
click at [338, 304] on textarea "Hi Exemplar Global Team, I just want to confirm in regards to certifcation. I w…" at bounding box center [543, 269] width 547 height 135
click at [334, 294] on textarea "Hi Exemplar Global Team, I just want to confirm in regards to certifcation. I w…" at bounding box center [543, 269] width 547 height 135
click at [788, 282] on textarea "Hi Exemplar Global Team, I just want to confirm in regards to certifcation. I w…" at bounding box center [543, 269] width 547 height 135
click at [396, 295] on textarea "Hi Exemplar Global Team, I just want to confirm in regards to certifcation. I w…" at bounding box center [543, 269] width 547 height 135
drag, startPoint x: 339, startPoint y: 326, endPoint x: 273, endPoint y: 219, distance: 126.5
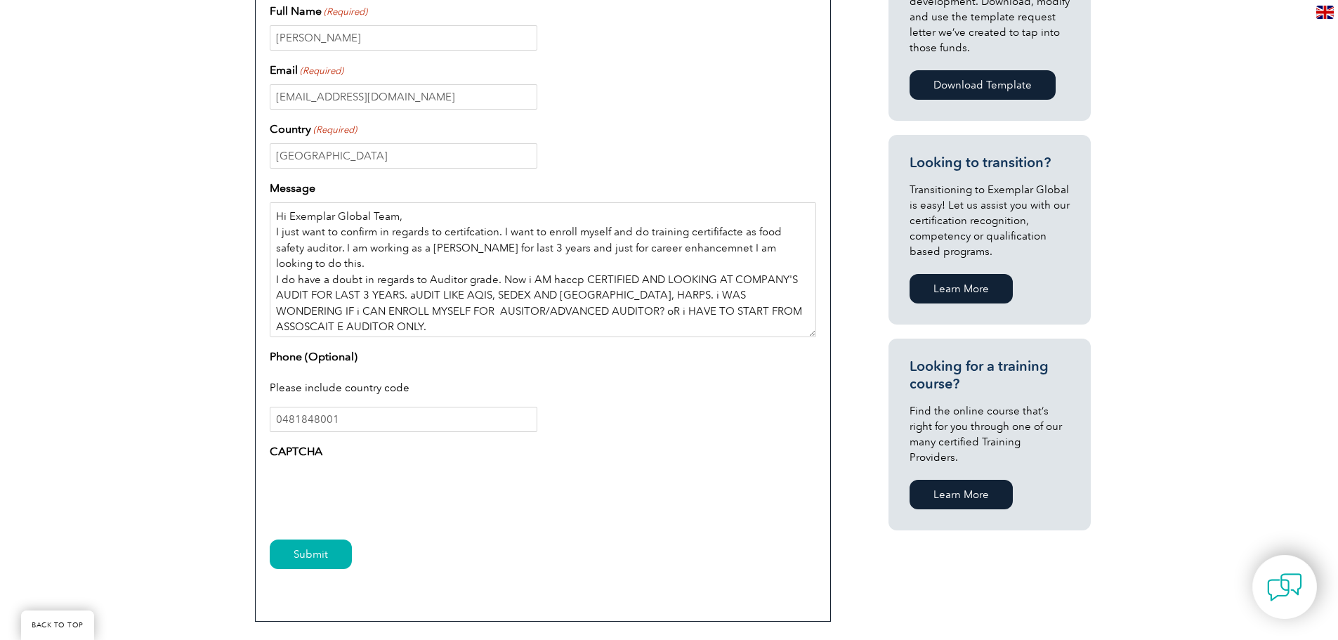
click at [273, 219] on textarea "Hi Exemplar Global Team, I just want to confirm in regards to certifcation. I w…" at bounding box center [543, 269] width 547 height 135
click at [462, 293] on textarea "Hi Exemplar Global Team, I just want to confirm in regards to certifcation. I w…" at bounding box center [543, 269] width 547 height 135
drag, startPoint x: 377, startPoint y: 320, endPoint x: 276, endPoint y: 209, distance: 150.7
click at [276, 209] on textarea "Hi Exemplar Global Team, I just want to confirm in regards to certifcation. I w…" at bounding box center [543, 269] width 547 height 135
paste textarea "Dear Exemplar Global Team, I hope you're well. I’m writing to confirm details r…"
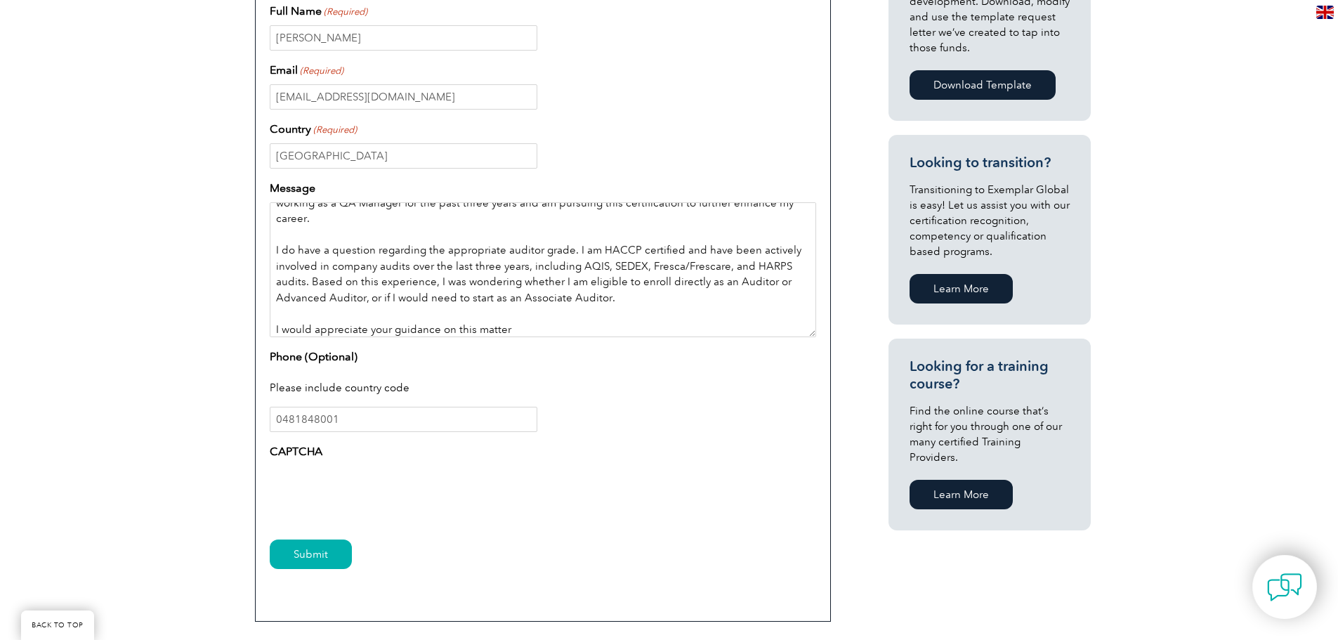
scroll to position [0, 0]
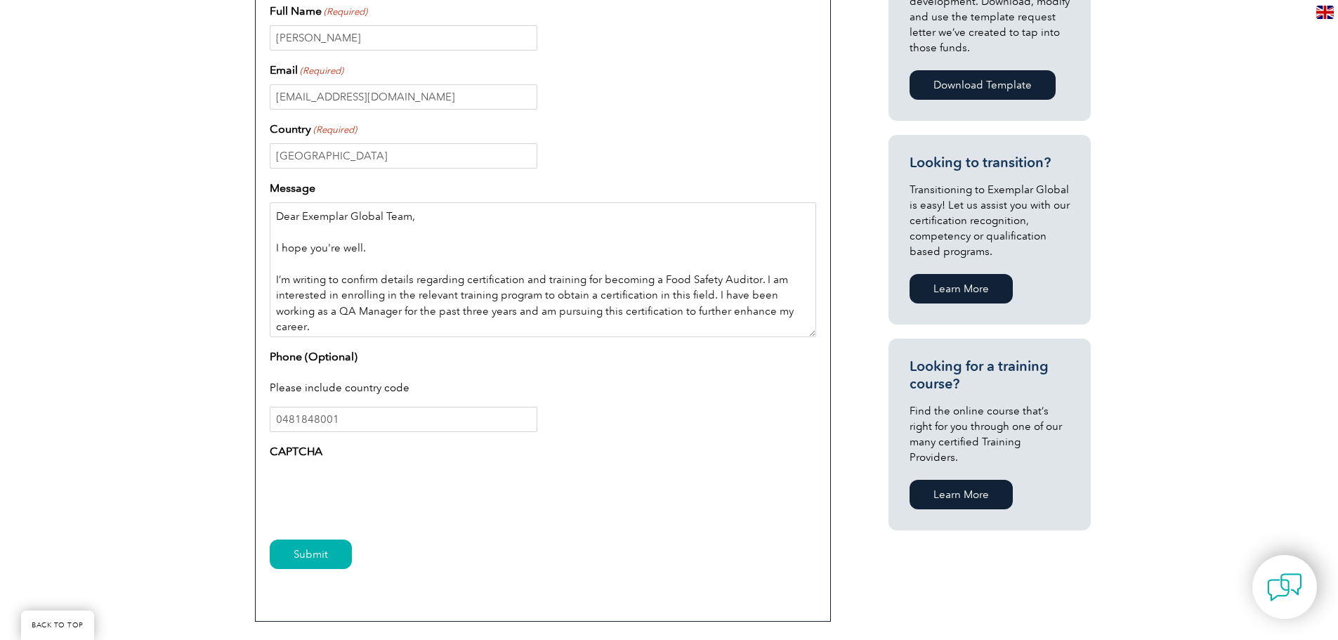
drag, startPoint x: 383, startPoint y: 246, endPoint x: 276, endPoint y: 249, distance: 106.8
click at [276, 249] on textarea "Dear Exemplar Global Team, I hope you're well. I’m writing to confirm details r…" at bounding box center [543, 269] width 547 height 135
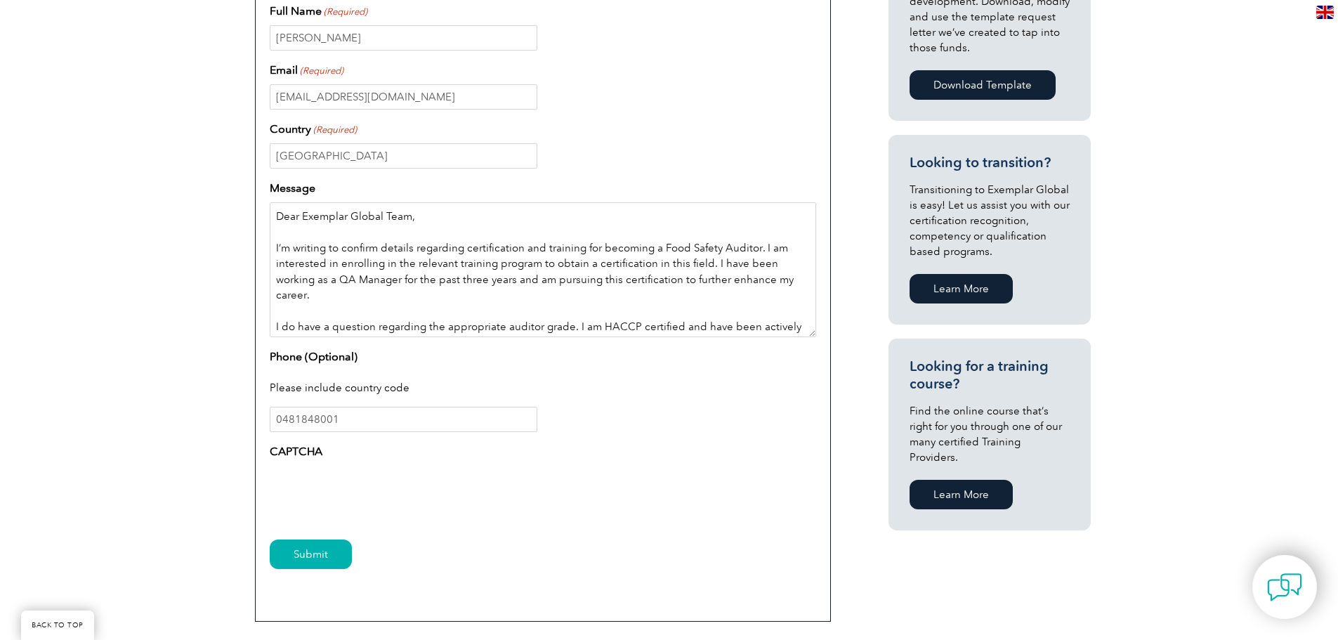
drag, startPoint x: 300, startPoint y: 214, endPoint x: 249, endPoint y: 216, distance: 51.3
click at [249, 216] on div "Exemplar Global Principal Offices Complaints & Appeals Exemplar Global Enquiry …" at bounding box center [543, 213] width 590 height 832
click at [278, 235] on textarea "Hi Exemplar Global Team, I’m writing to confirm details regarding certification…" at bounding box center [543, 269] width 547 height 135
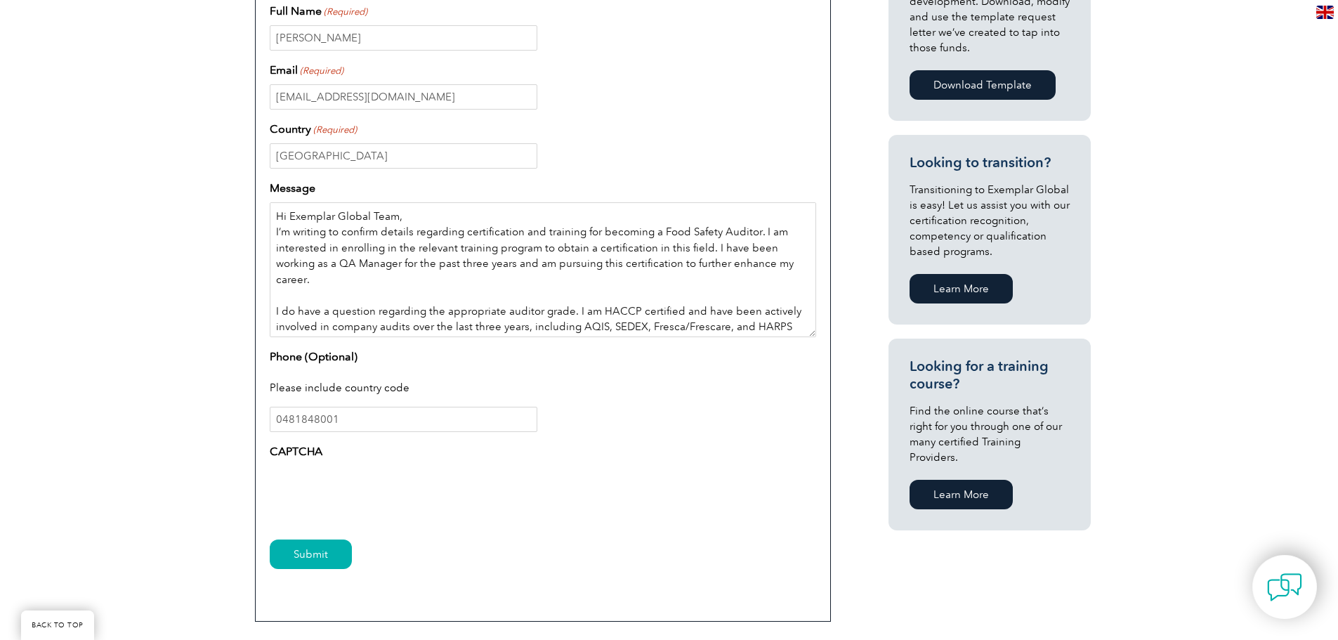
click at [287, 296] on textarea "Hi Exemplar Global Team, I’m writing to confirm details regarding certification…" at bounding box center [543, 269] width 547 height 135
drag, startPoint x: 719, startPoint y: 312, endPoint x: 670, endPoint y: 313, distance: 49.2
click at [670, 313] on textarea "Hi Exemplar Global Team, I’m writing to confirm details regarding certification…" at bounding box center [543, 269] width 547 height 135
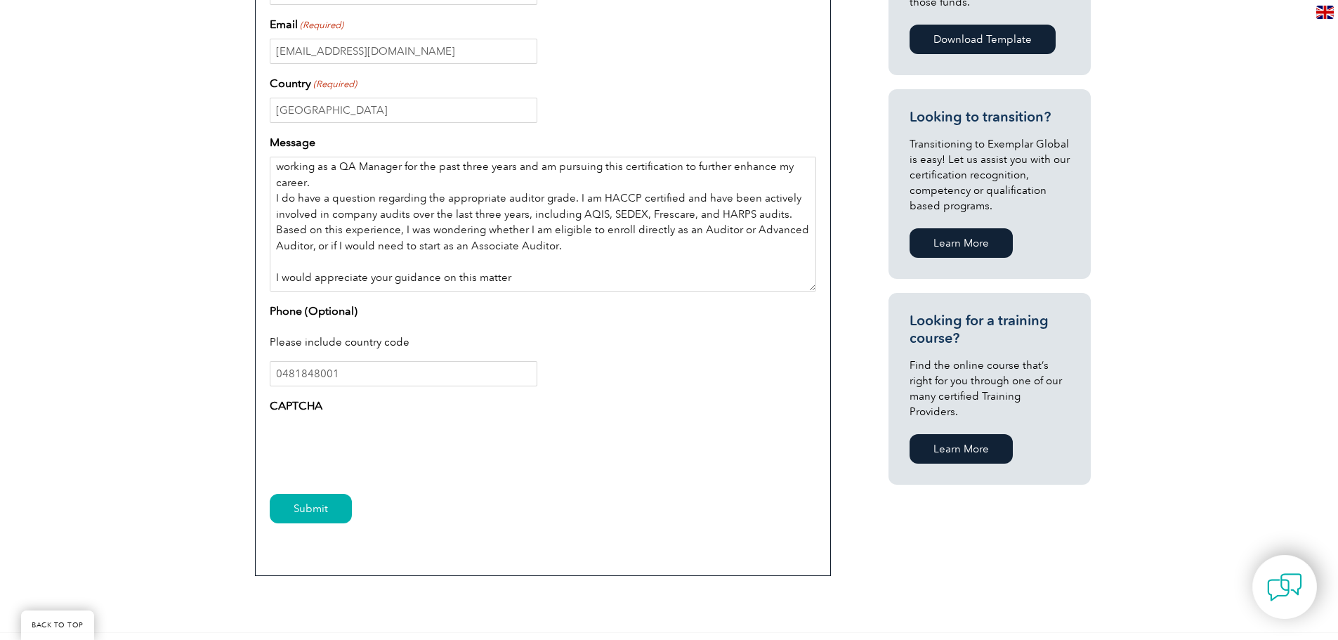
scroll to position [703, 0]
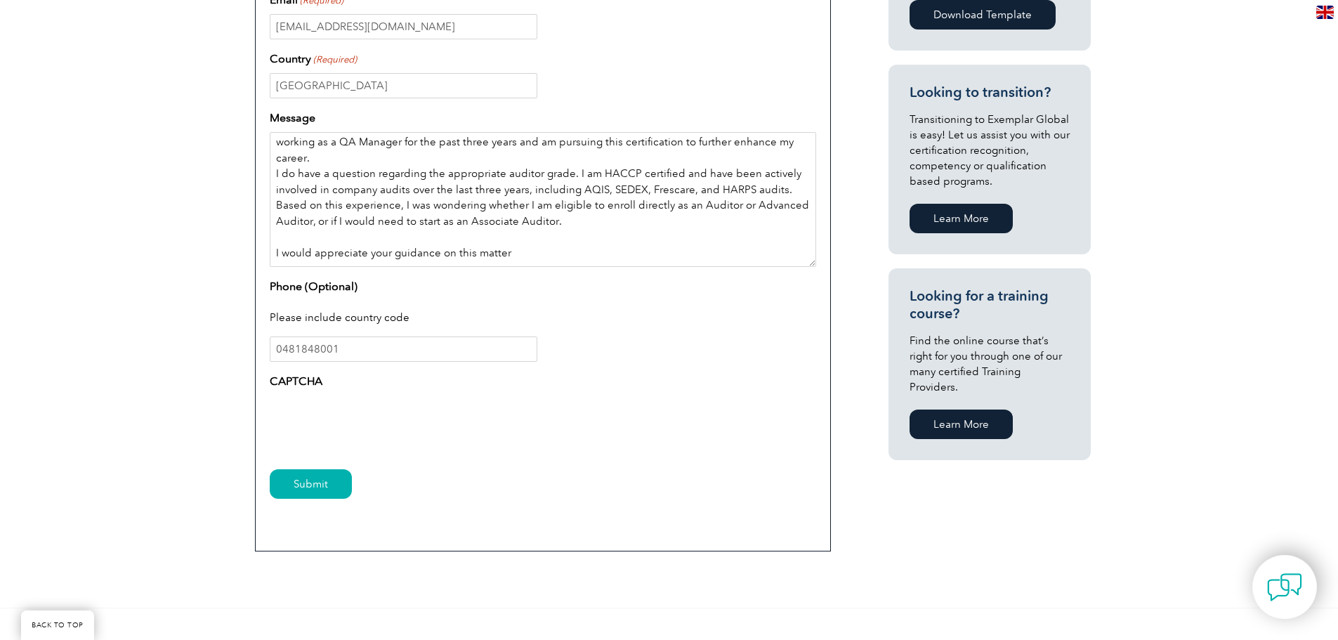
click at [503, 257] on textarea "Hi Exemplar Global Team, I’m writing to confirm details regarding certification…" at bounding box center [543, 199] width 547 height 135
click at [509, 252] on textarea "Hi Exemplar Global Team, I’m writing to confirm details regarding certification…" at bounding box center [543, 199] width 547 height 135
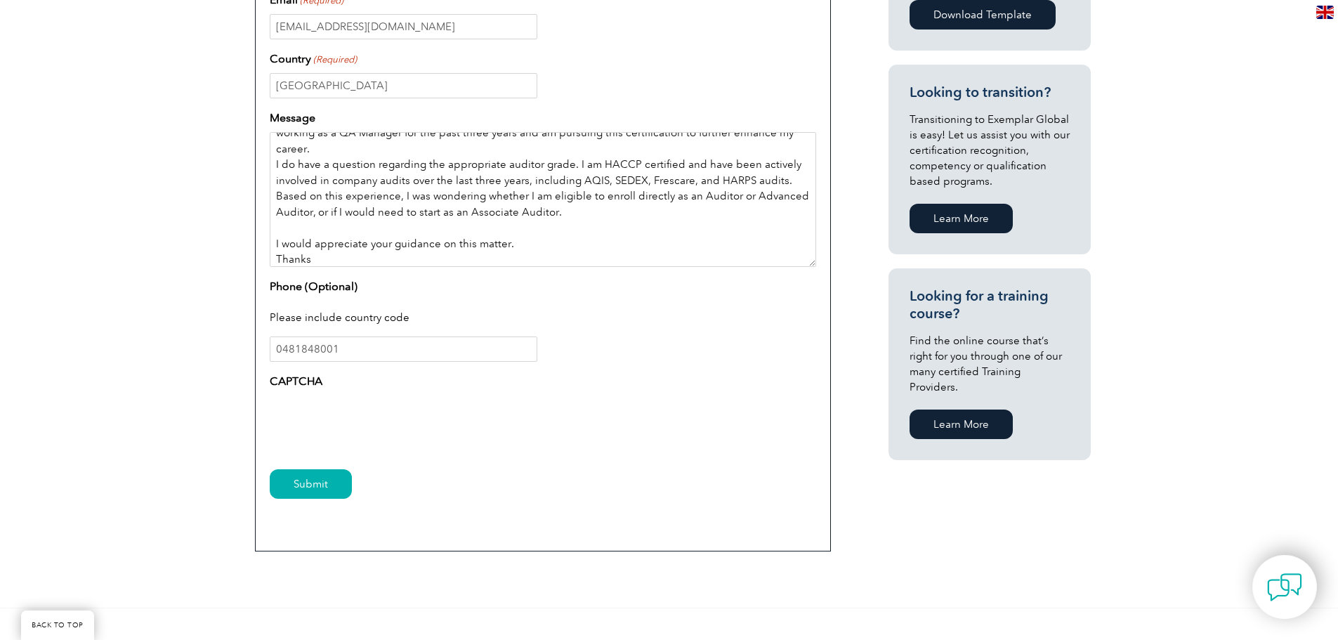
type textarea "Hi Exemplar Global Team, I’m writing to confirm details regarding certification…"
click at [295, 483] on input "Submit" at bounding box center [311, 484] width 82 height 30
